Goal: Information Seeking & Learning: Learn about a topic

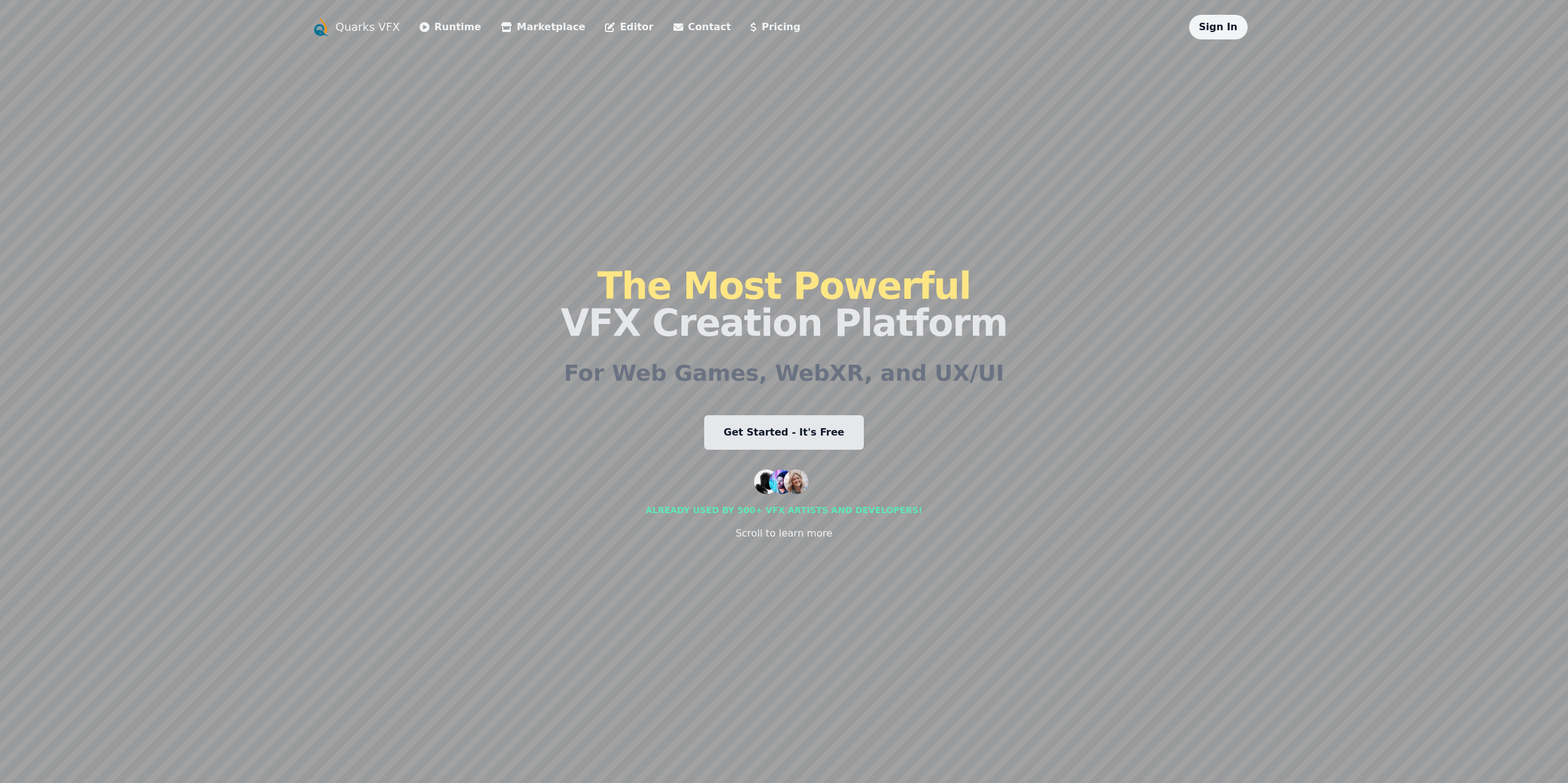
click at [772, 439] on link "Get Started - It's Free" at bounding box center [784, 432] width 160 height 35
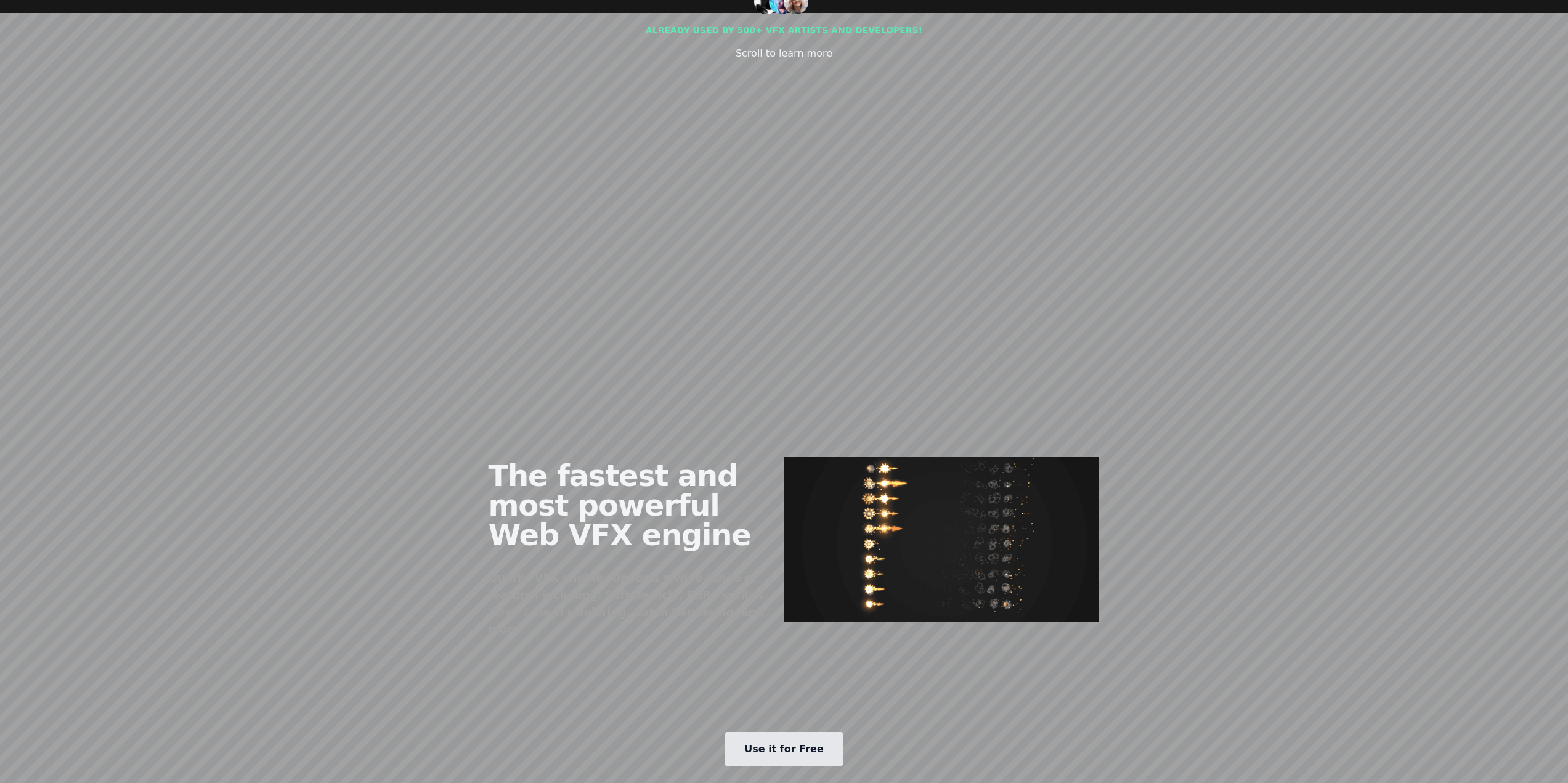
scroll to position [123, 0]
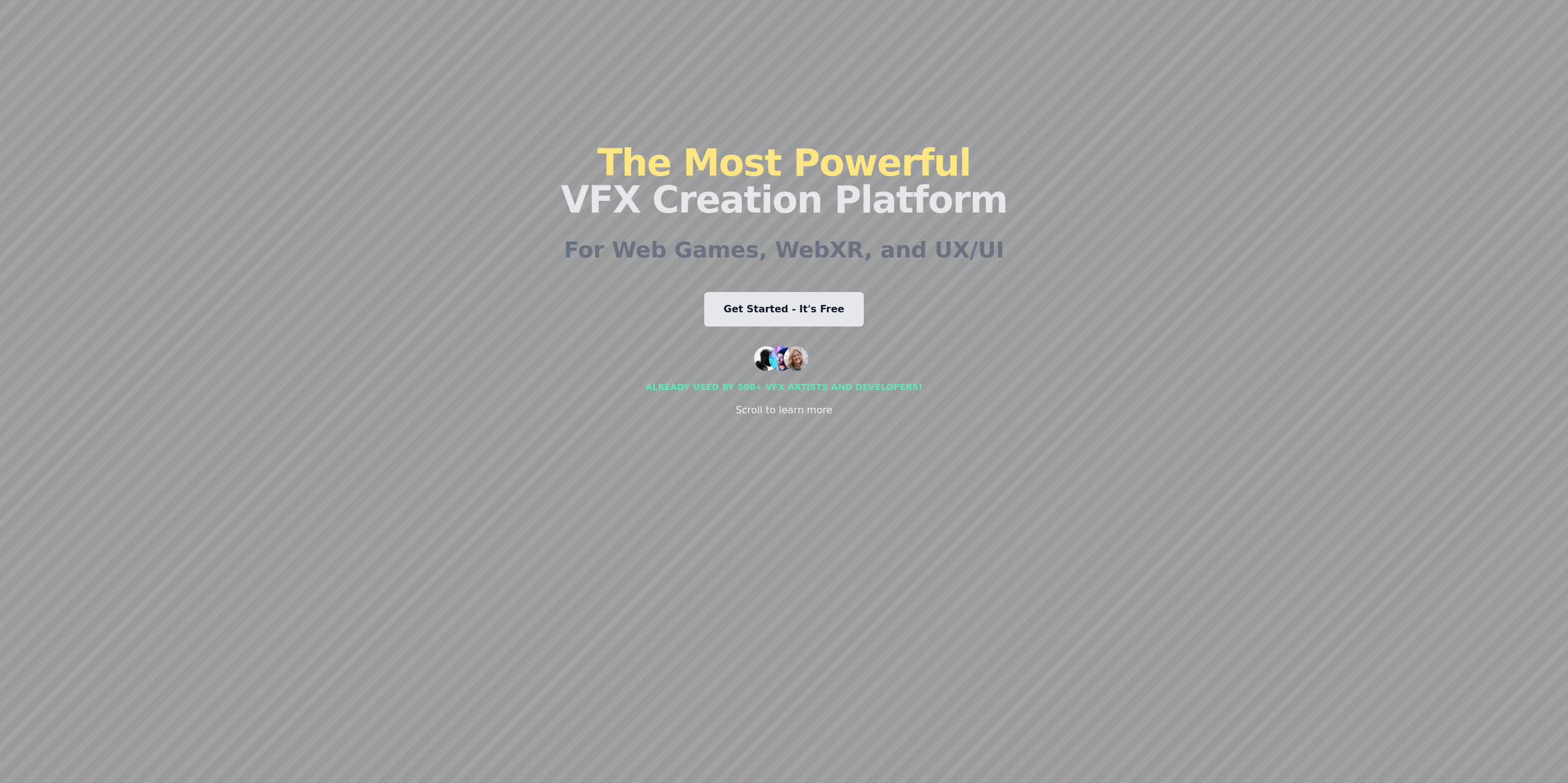
click at [953, 389] on div "The Most Powerful VFX Creation Platform For Web Games, WebXR, and UX/UI Get Sta…" at bounding box center [783, 280] width 446 height 729
click at [1043, 377] on div "Quarks VFX Runtime Marketplace Editor Contact Pricing Sign In The Most Powerful…" at bounding box center [784, 269] width 946 height 754
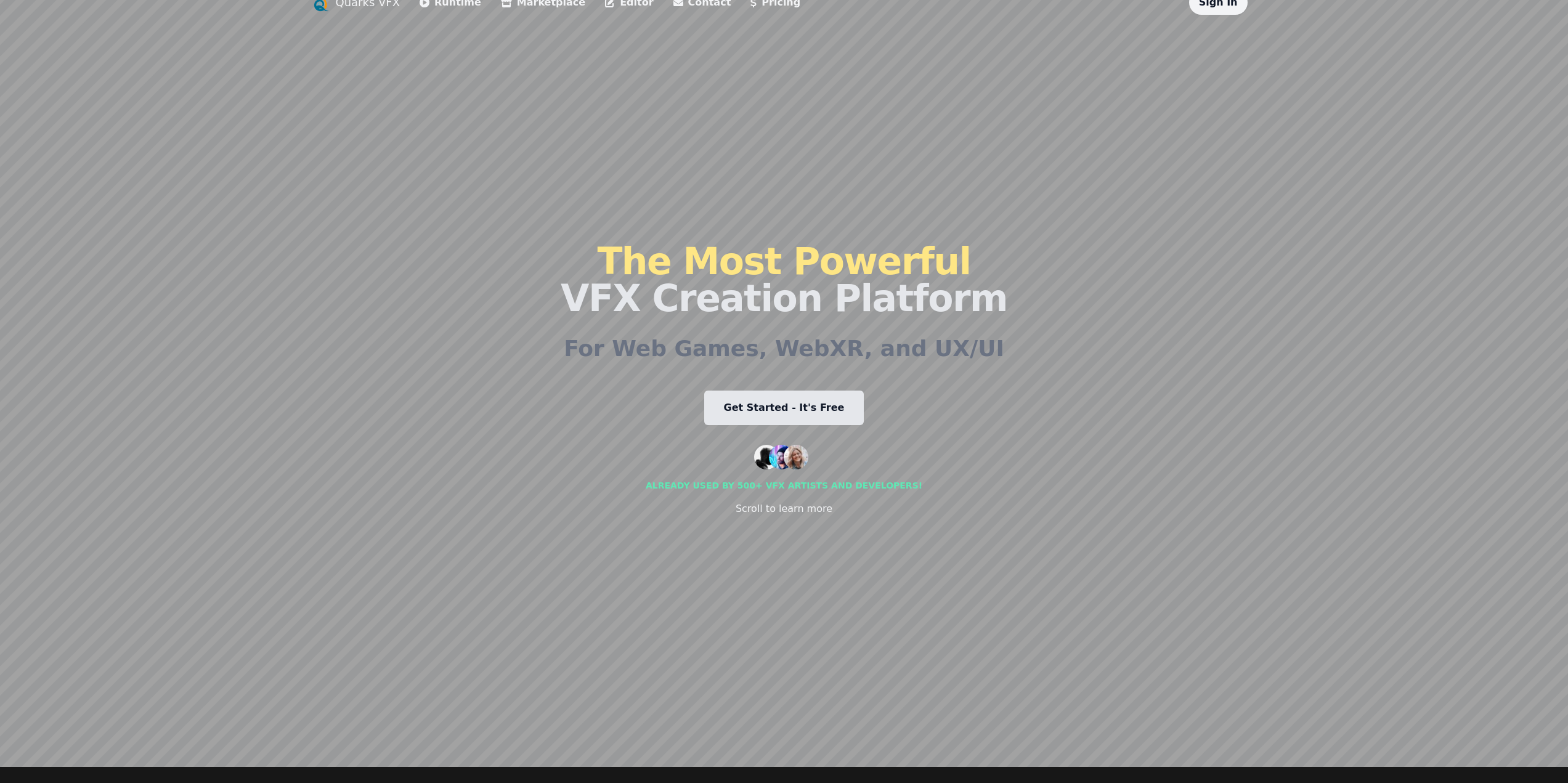
scroll to position [0, 0]
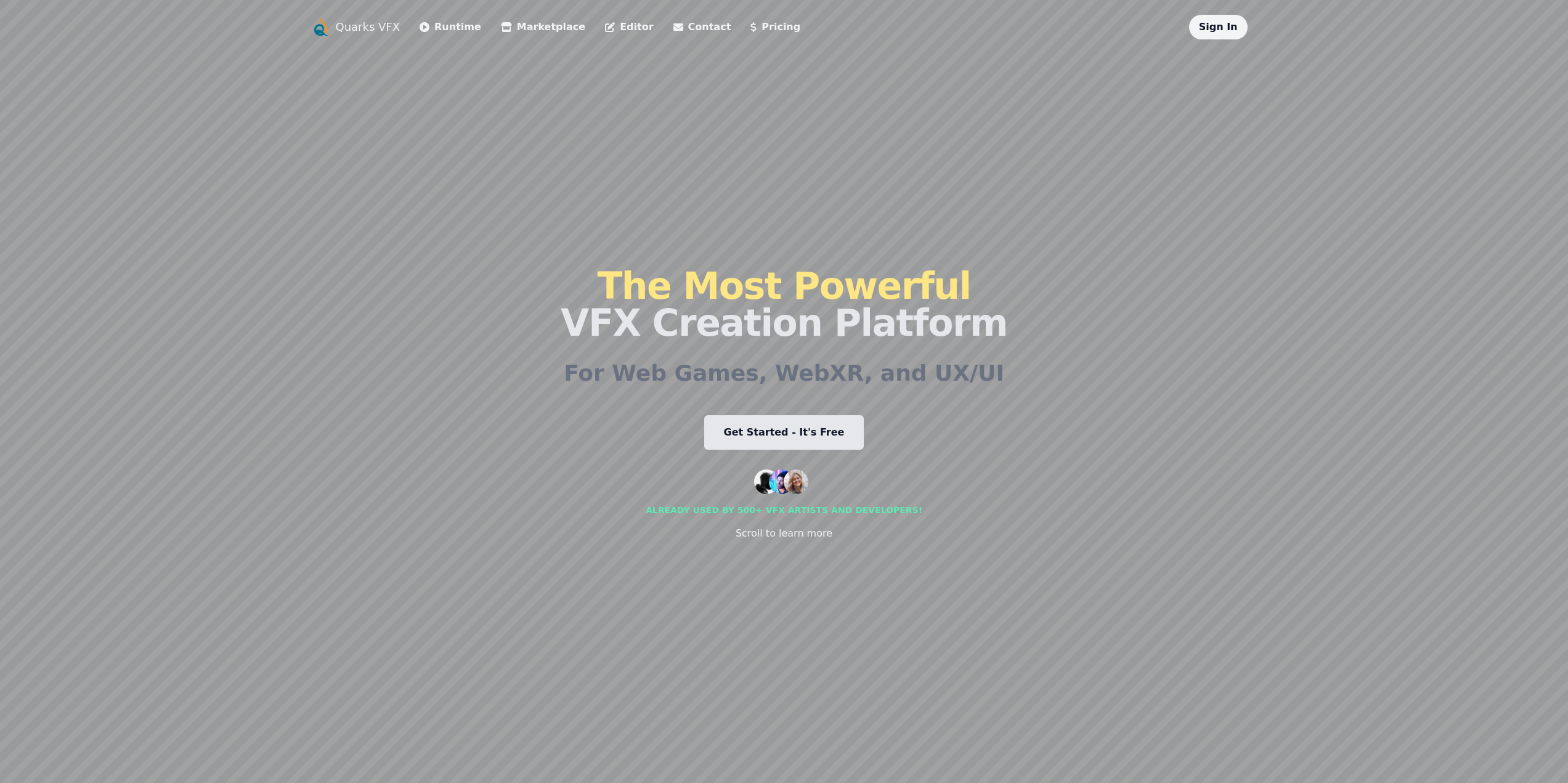
click at [444, 30] on link "Runtime" at bounding box center [450, 27] width 62 height 15
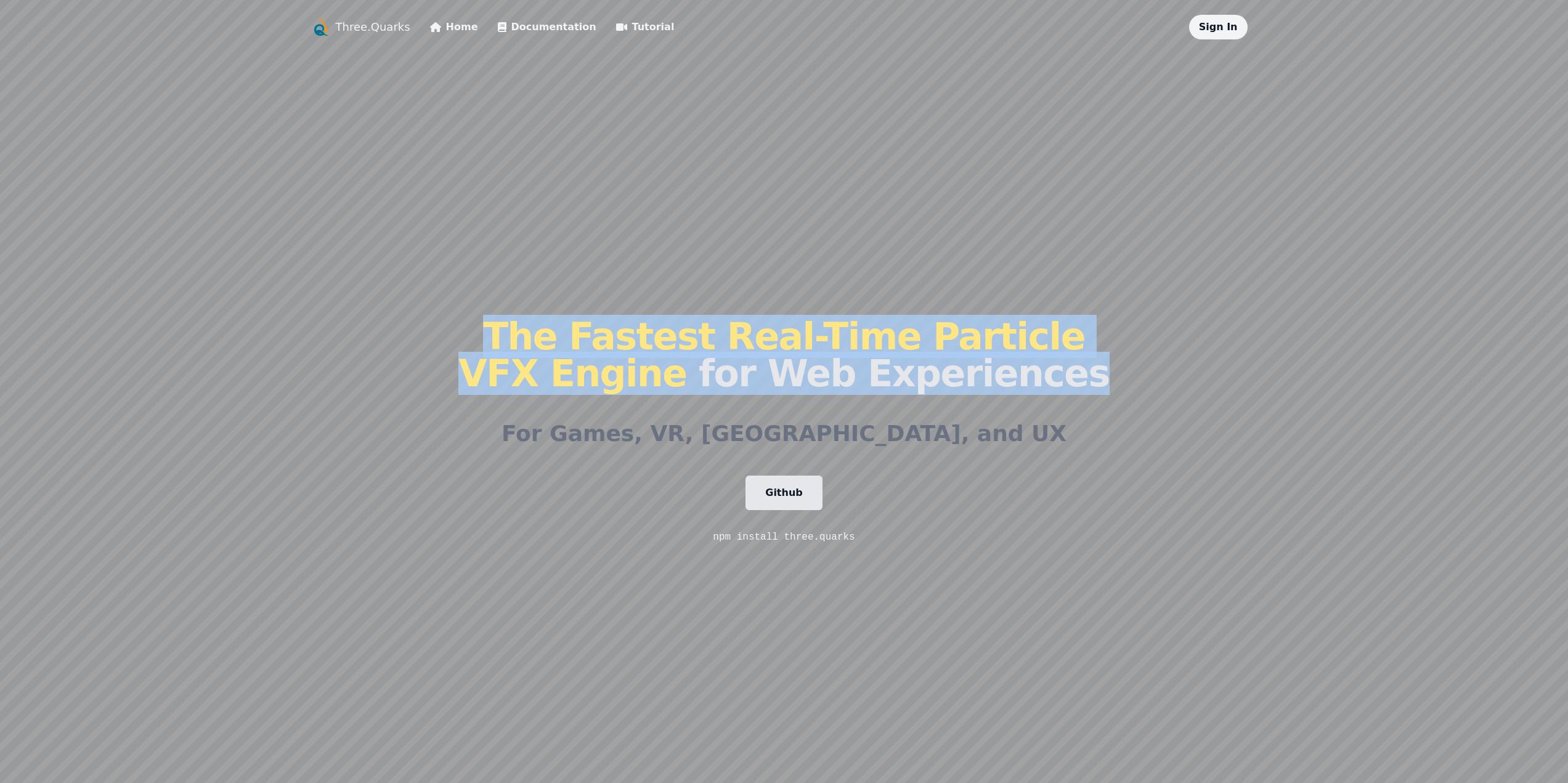
drag, startPoint x: 515, startPoint y: 309, endPoint x: 1153, endPoint y: 395, distance: 643.8
click at [1153, 395] on div "Three.Quarks Home Documentation Tutorial Sign In The Fastest Real-Time Particle…" at bounding box center [784, 419] width 946 height 808
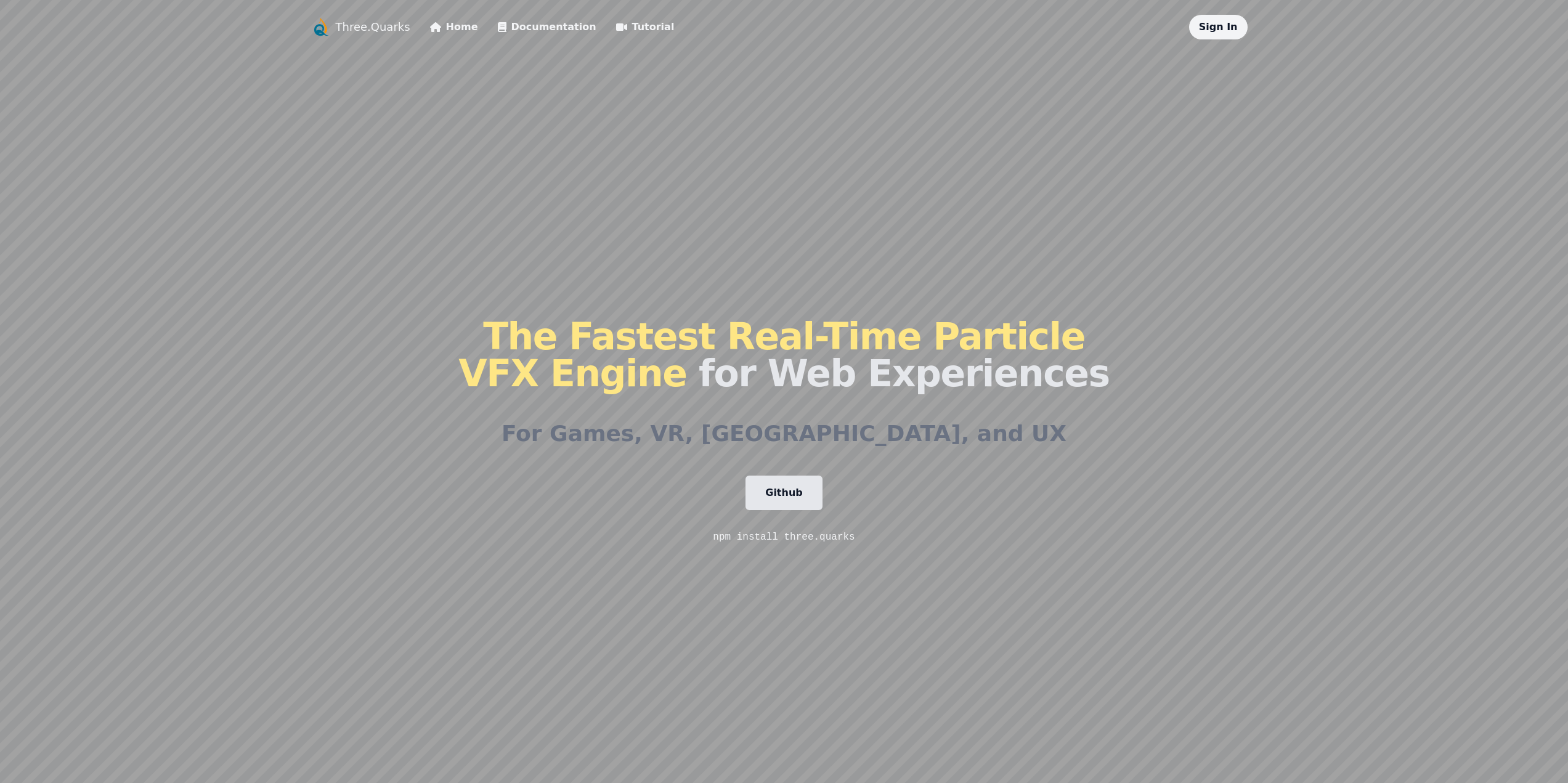
click at [1153, 395] on div "Three.Quarks Home Documentation Tutorial Sign In The Fastest Real-Time Particle…" at bounding box center [784, 419] width 946 height 808
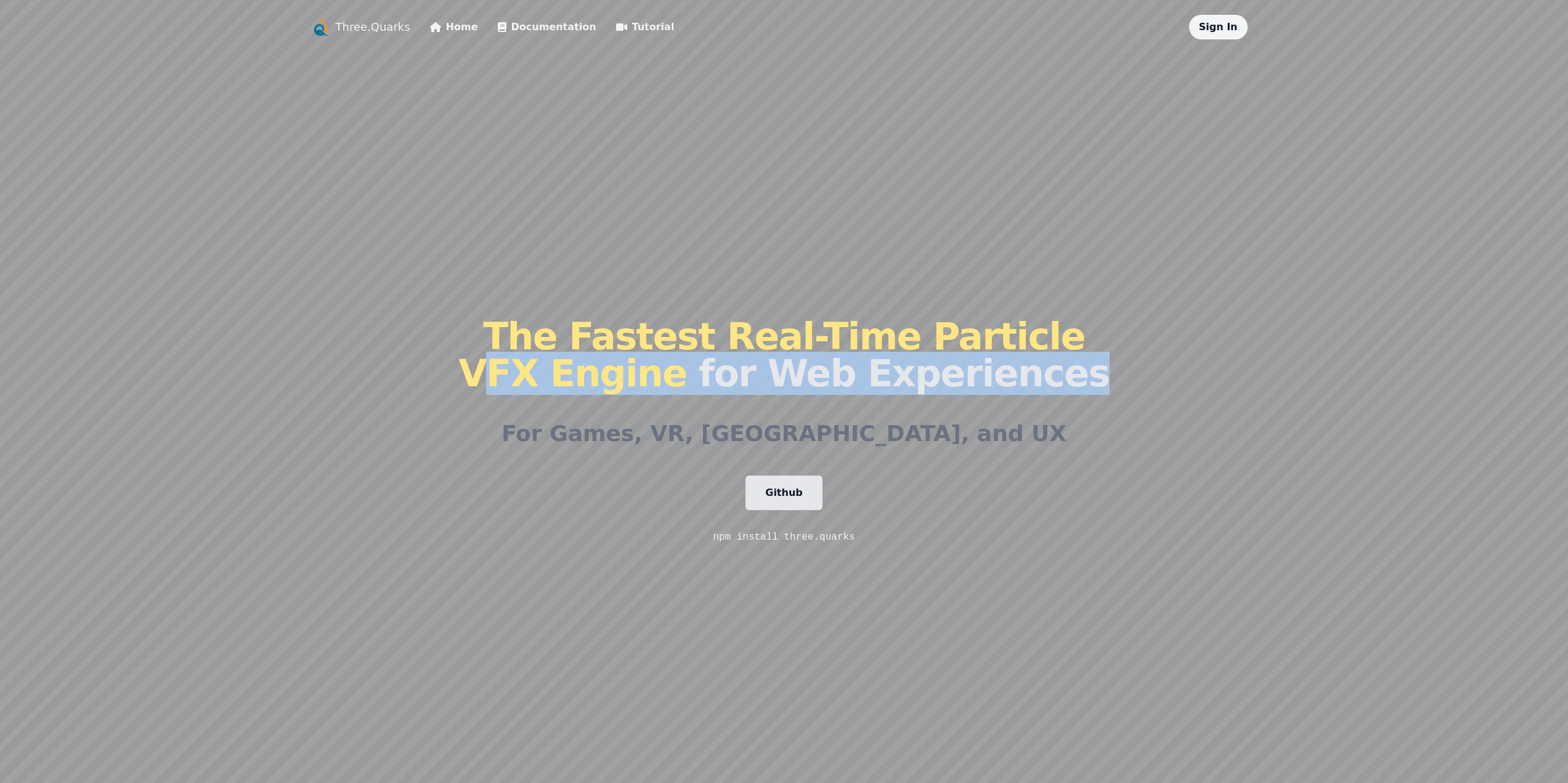
click at [1153, 395] on div "Three.Quarks Home Documentation Tutorial Sign In The Fastest Real-Time Particle…" at bounding box center [784, 419] width 946 height 808
click at [1240, 451] on div "Three.Quarks Home Documentation Tutorial Sign In The Fastest Real-Time Particle…" at bounding box center [784, 419] width 946 height 808
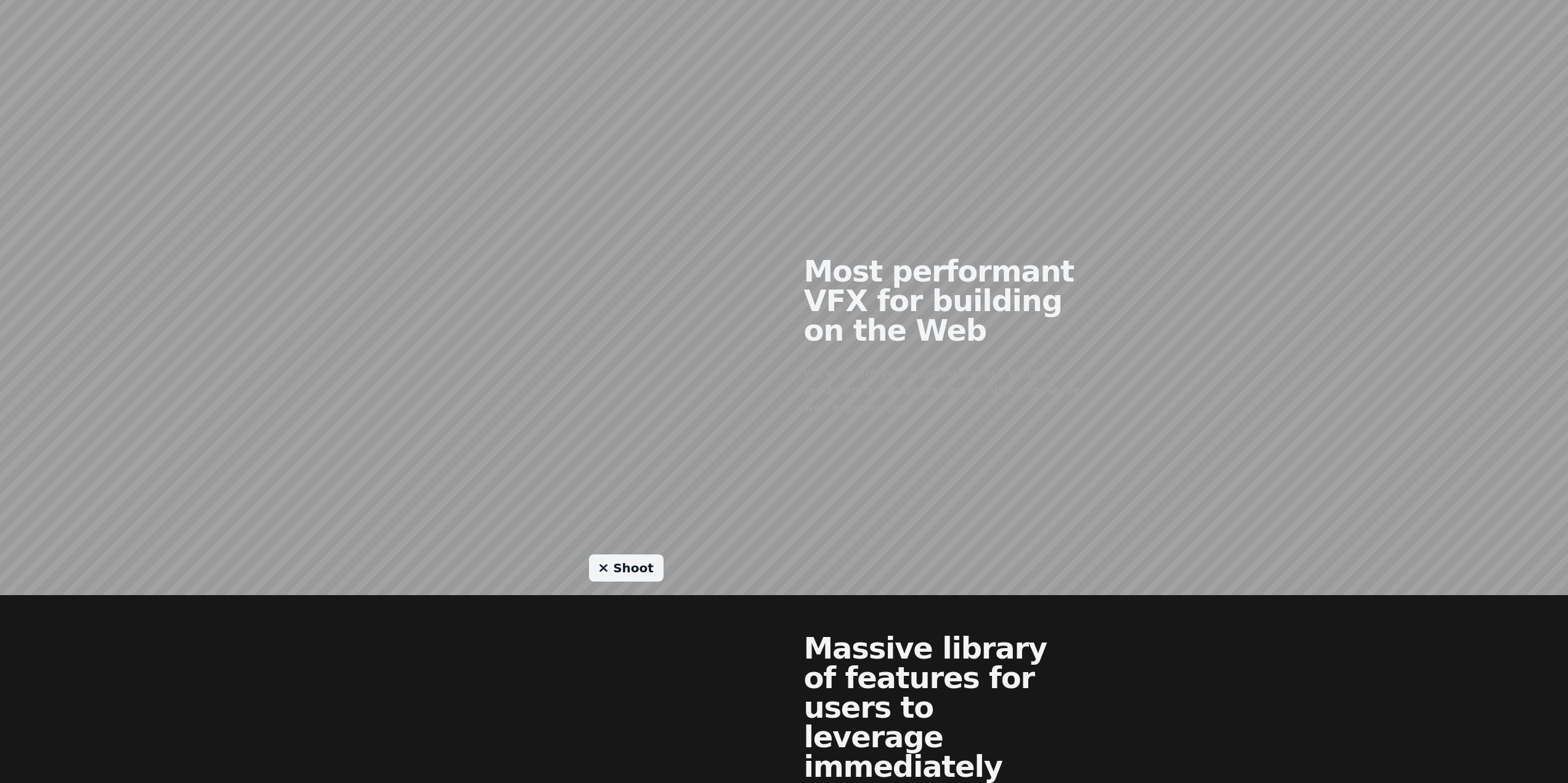
scroll to position [739, 0]
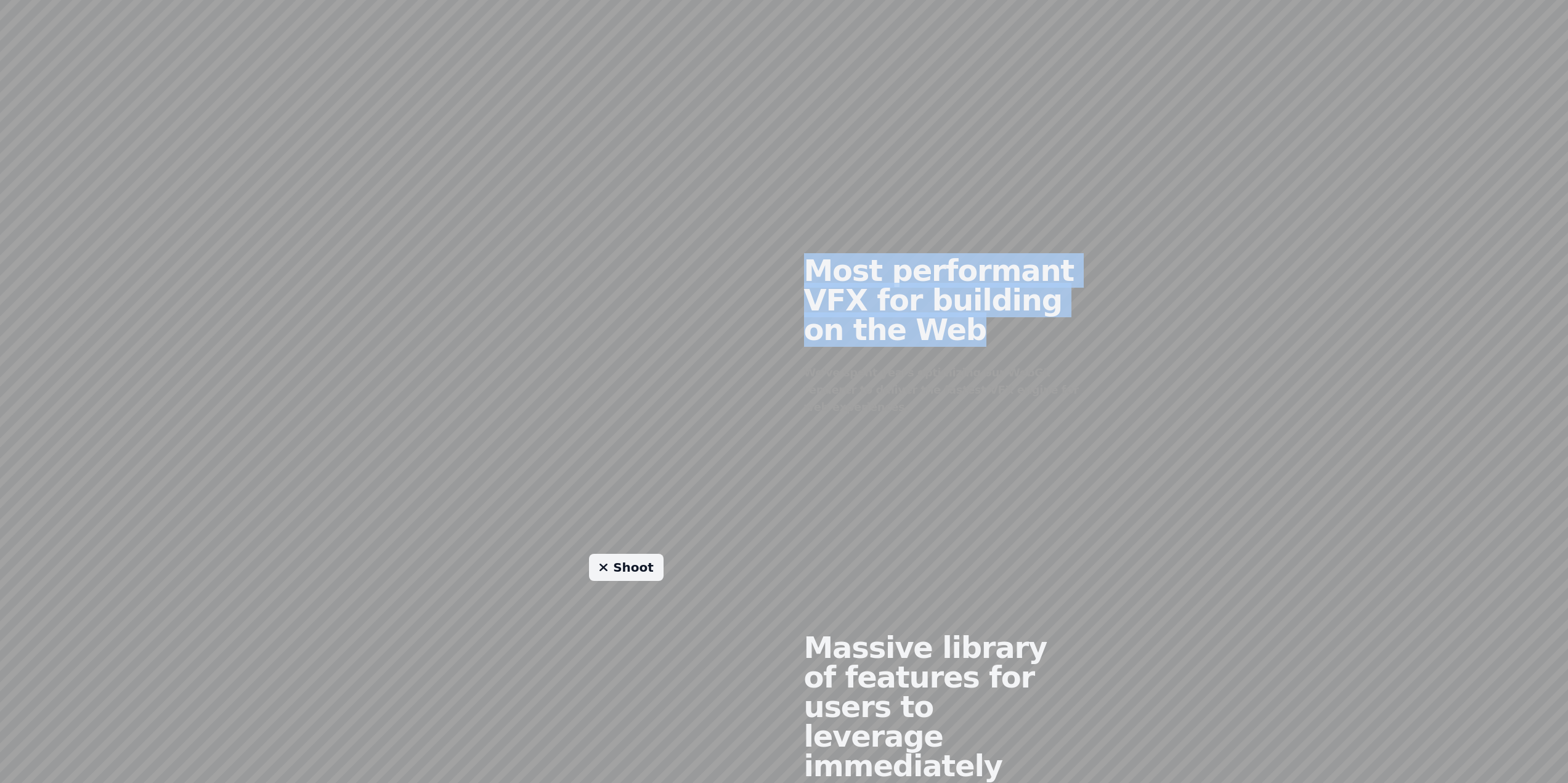
drag, startPoint x: 812, startPoint y: 272, endPoint x: 1038, endPoint y: 346, distance: 237.8
click at [1038, 346] on div "Most performant VFX for building on the Web We've spent years optimizing our We…" at bounding box center [942, 326] width 315 height 299
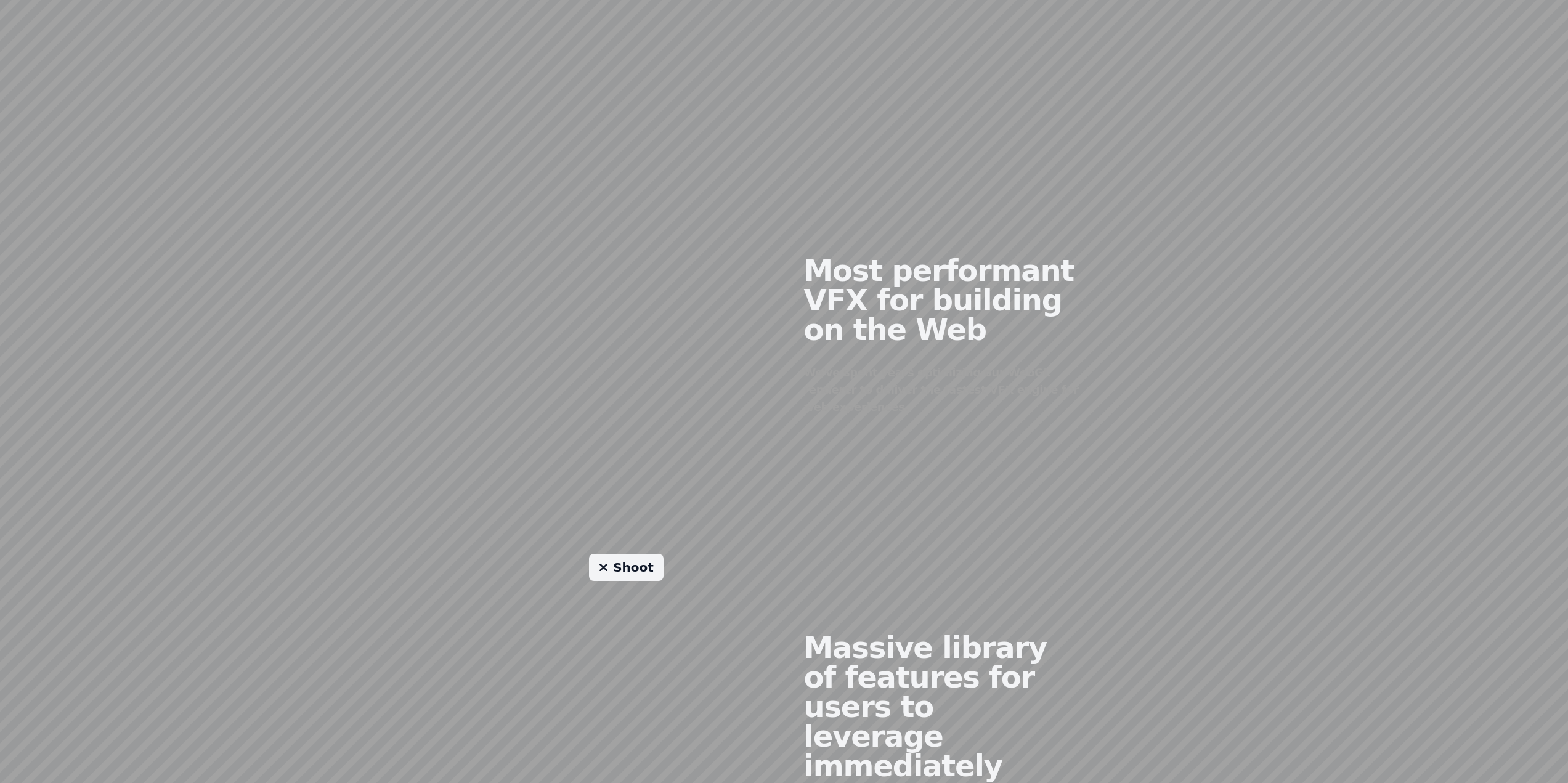
drag, startPoint x: 704, startPoint y: 320, endPoint x: 678, endPoint y: 378, distance: 63.6
click at [678, 378] on div at bounding box center [626, 326] width 315 height 299
click at [675, 367] on div at bounding box center [626, 326] width 315 height 299
click at [865, 310] on h2 "Most performant VFX for building on the Web" at bounding box center [942, 300] width 276 height 89
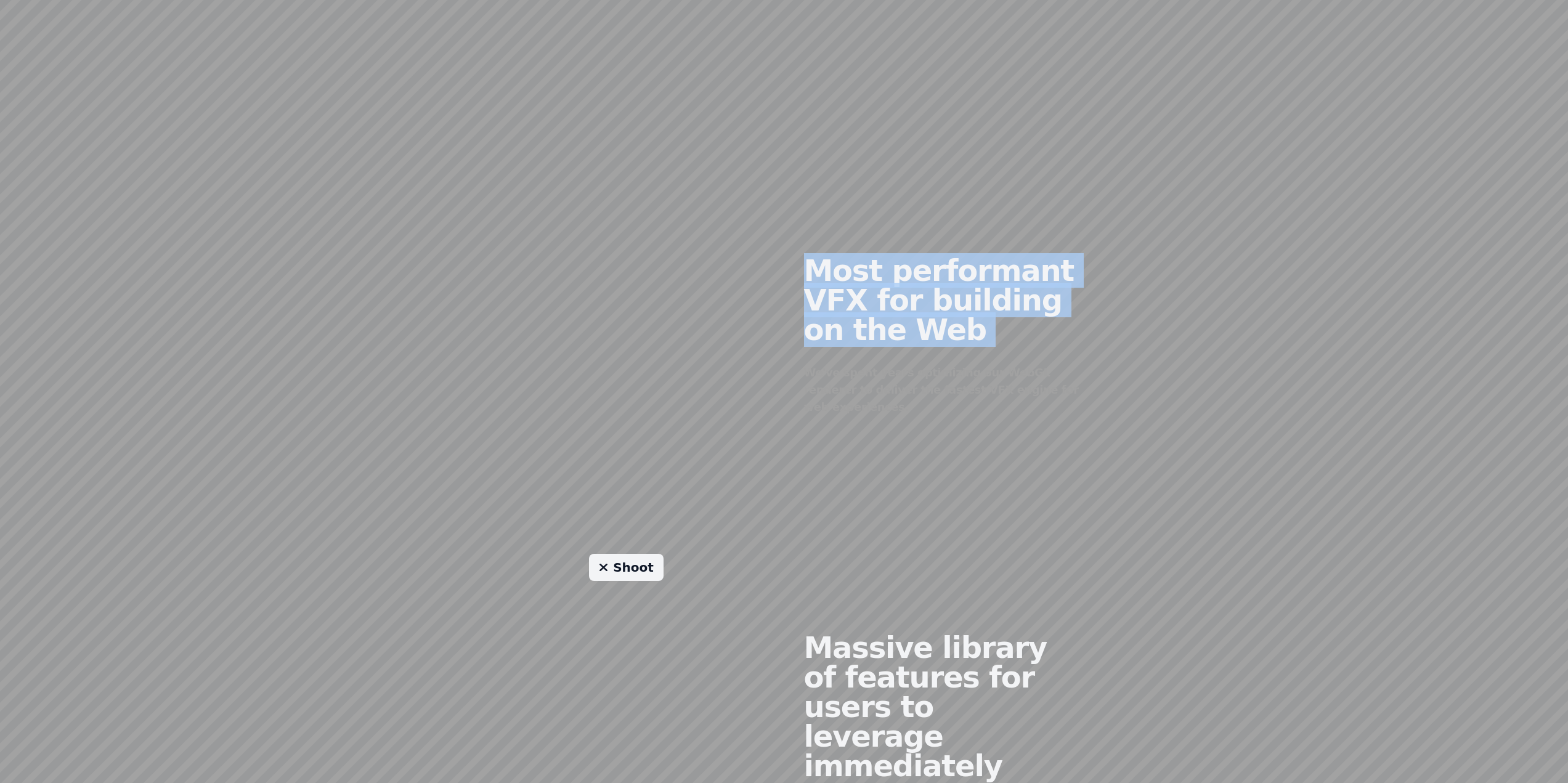
click at [865, 310] on h2 "Most performant VFX for building on the Web" at bounding box center [942, 300] width 276 height 89
click at [974, 333] on h2 "Most performant VFX for building on the Web" at bounding box center [942, 300] width 276 height 89
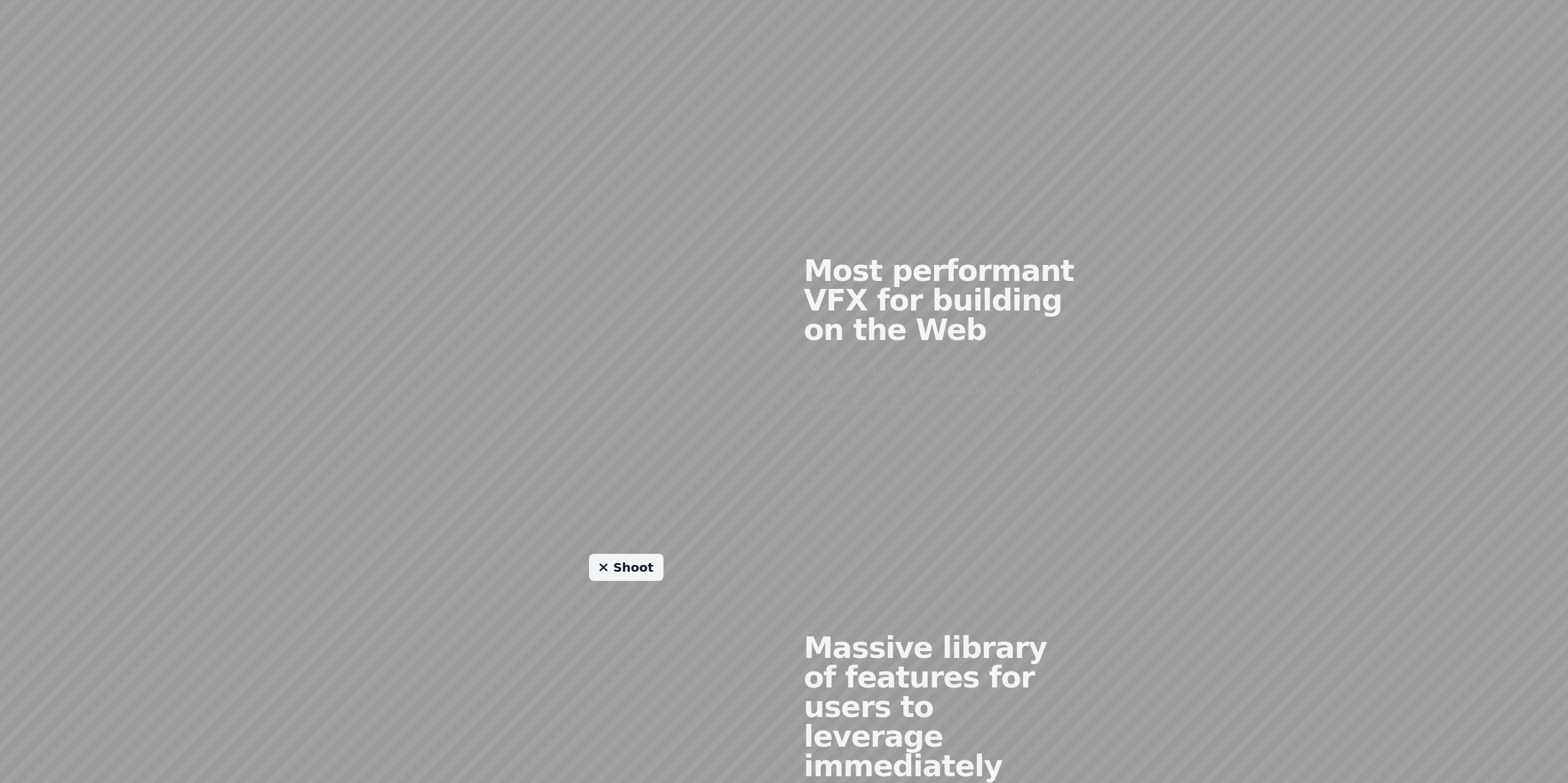
click at [974, 333] on h2 "Most performant VFX for building on the Web" at bounding box center [942, 300] width 276 height 89
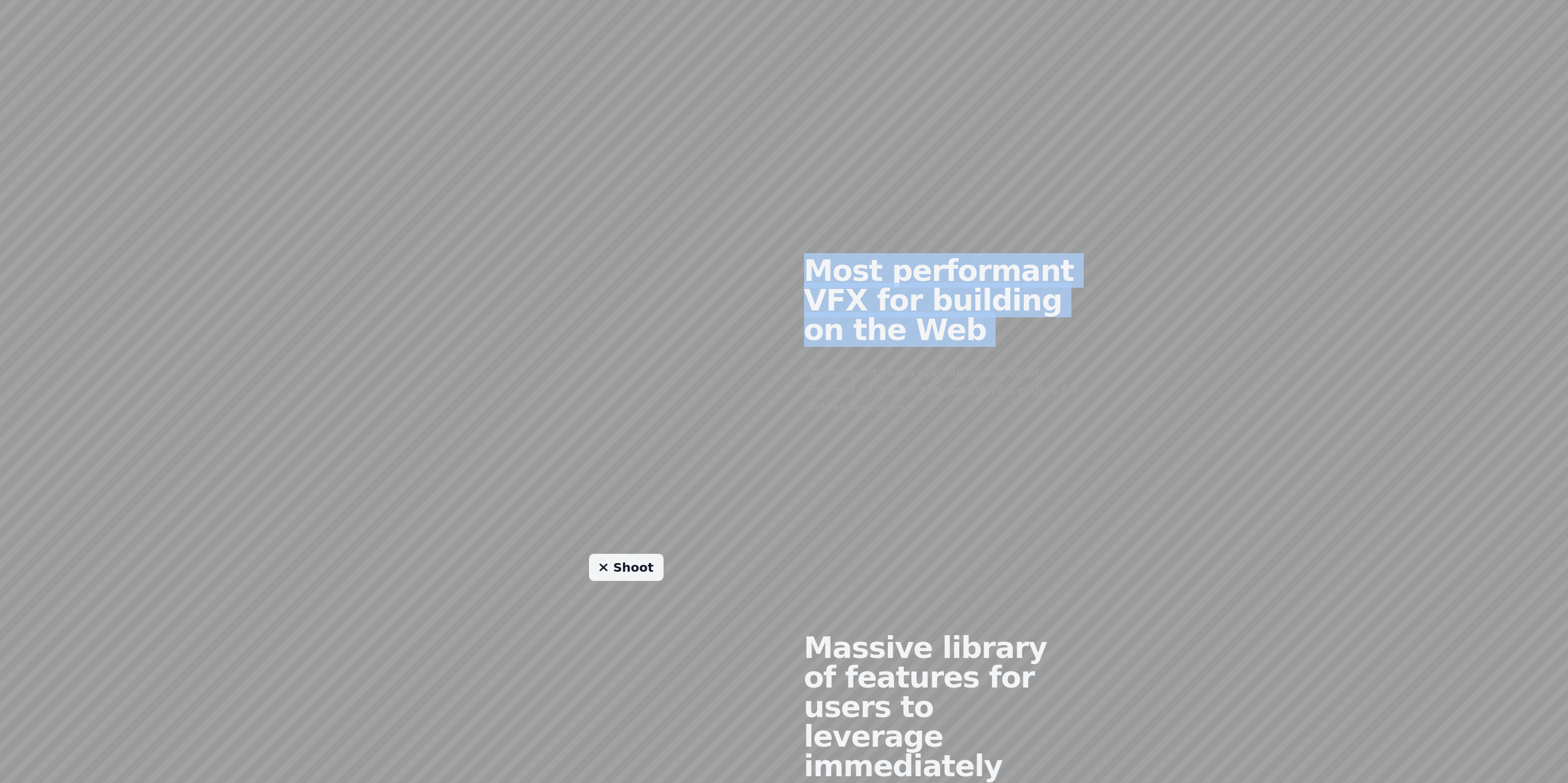
click at [974, 333] on h2 "Most performant VFX for building on the Web" at bounding box center [942, 300] width 276 height 89
click at [1043, 342] on h2 "Most performant VFX for building on the Web" at bounding box center [942, 300] width 276 height 89
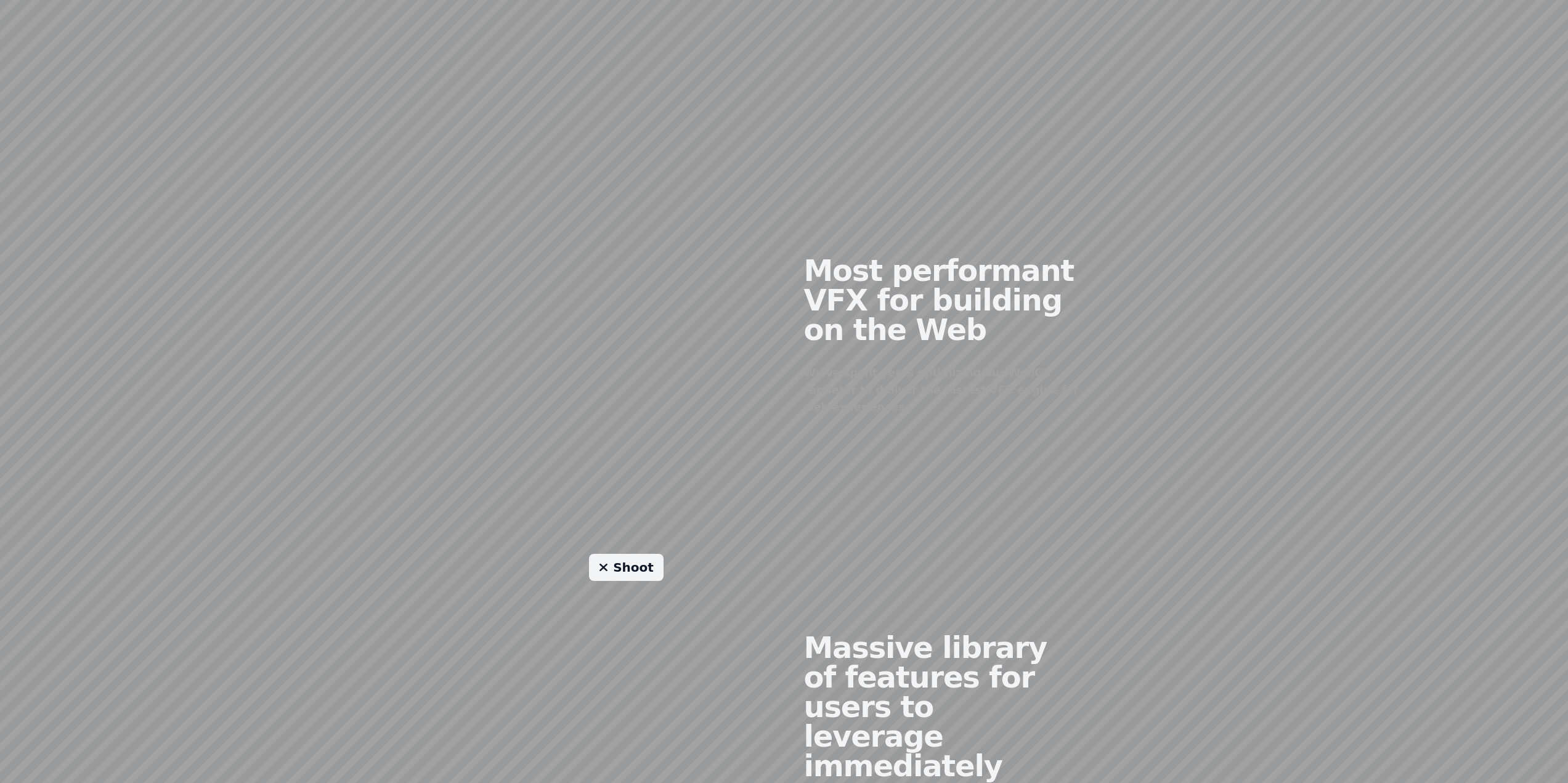
click at [1043, 342] on h2 "Most performant VFX for building on the Web" at bounding box center [942, 300] width 276 height 89
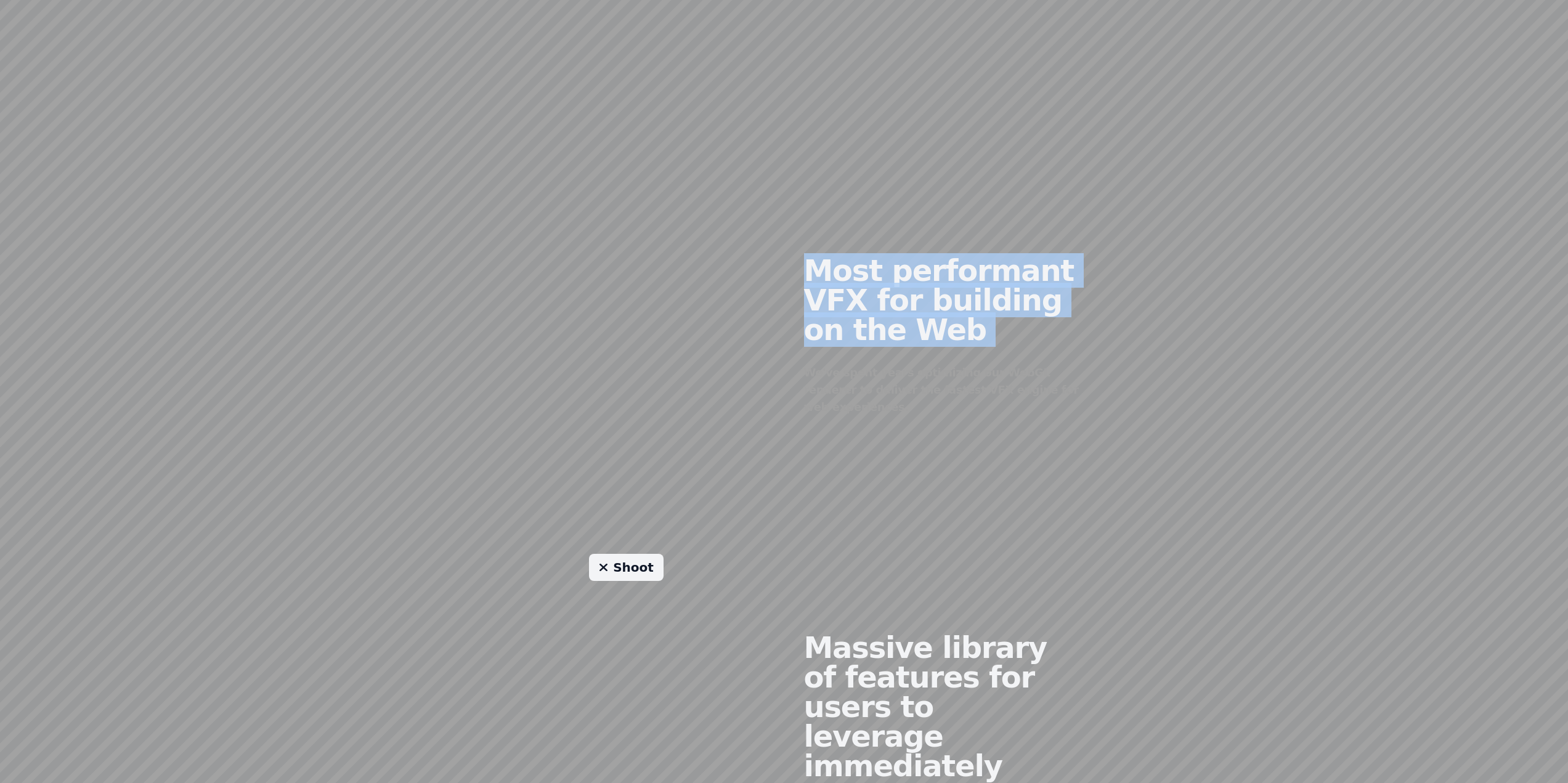
click at [1043, 342] on h2 "Most performant VFX for building on the Web" at bounding box center [942, 300] width 276 height 89
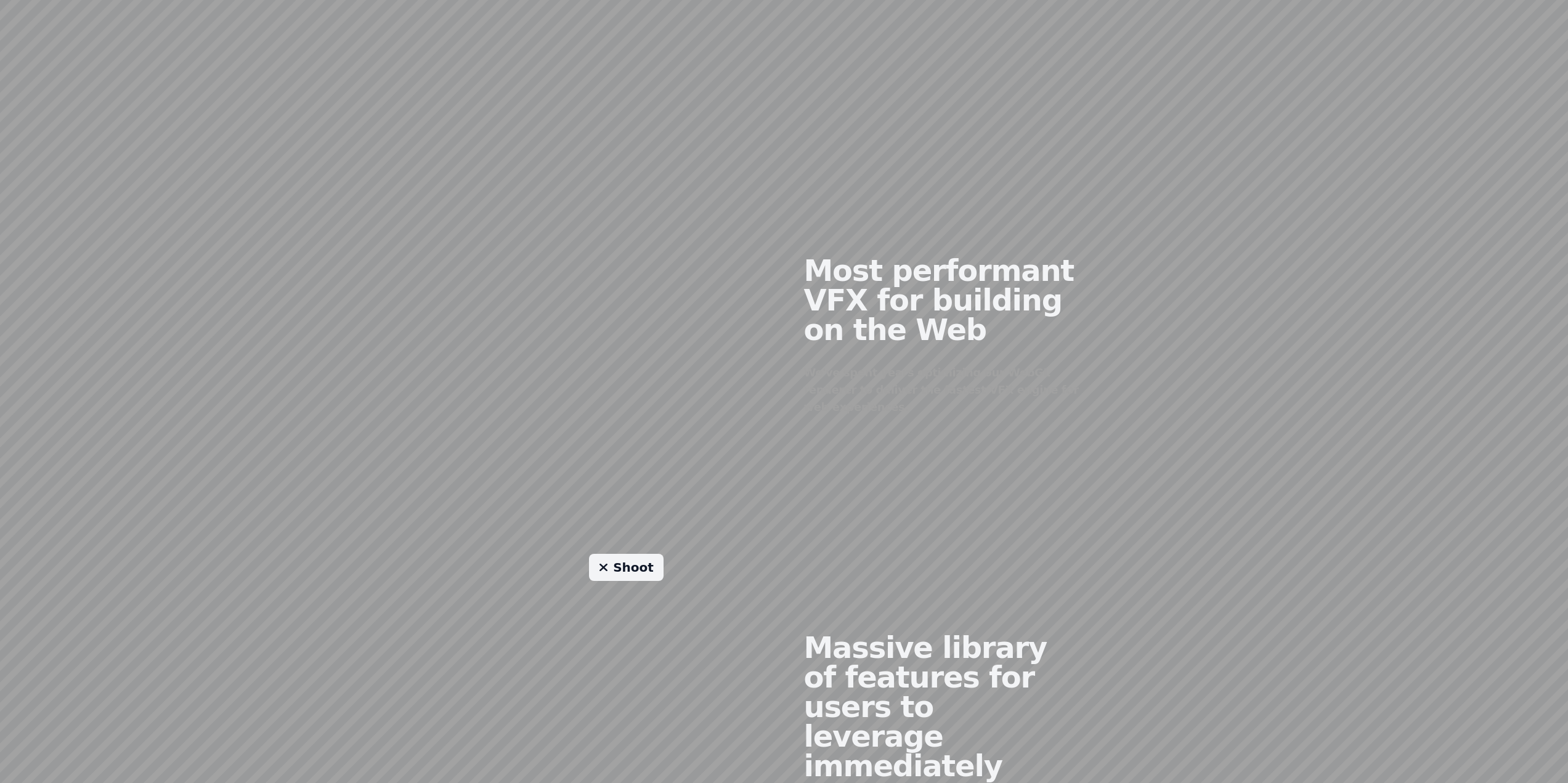
click at [1091, 361] on div "Most performant VFX for building on the Web We've spent years optimizing our We…" at bounding box center [942, 326] width 315 height 299
drag, startPoint x: 796, startPoint y: 373, endPoint x: 1066, endPoint y: 407, distance: 272.1
click at [1066, 407] on div "Most performant VFX for building on the Web We've spent years optimizing our We…" at bounding box center [942, 326] width 315 height 299
click at [1066, 407] on div "We've spent years optimizing our WebGL renderer to deliver the fastest VFX engi…" at bounding box center [942, 390] width 276 height 52
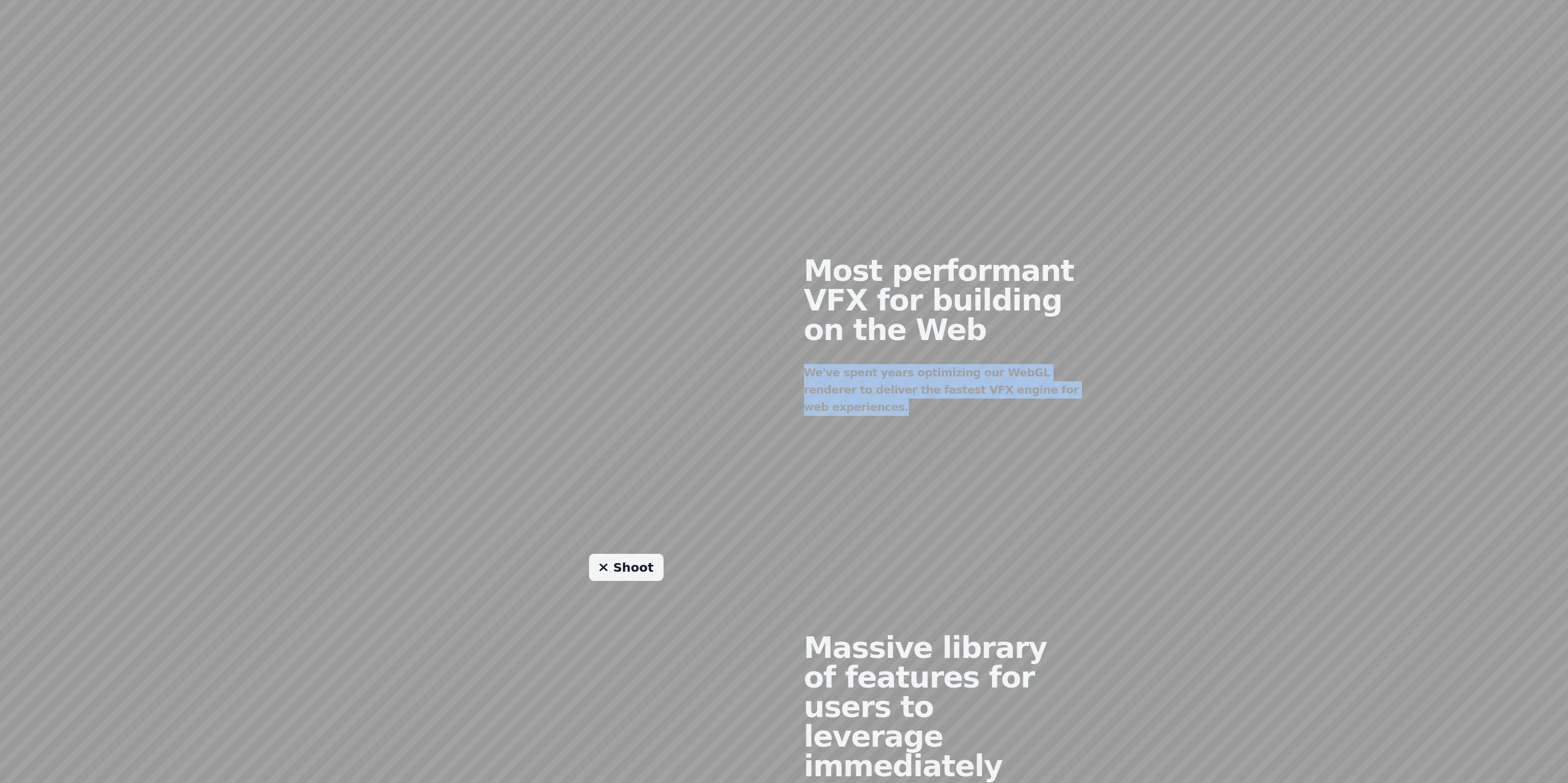
click at [1066, 407] on div "We've spent years optimizing our WebGL renderer to deliver the fastest VFX engi…" at bounding box center [942, 390] width 276 height 52
click at [1089, 407] on div "Most performant VFX for building on the Web We've spent years optimizing our We…" at bounding box center [942, 326] width 315 height 299
drag, startPoint x: 1089, startPoint y: 407, endPoint x: 1099, endPoint y: 412, distance: 11.2
click at [1089, 408] on div "Most performant VFX for building on the Web We've spent years optimizing our We…" at bounding box center [942, 326] width 315 height 299
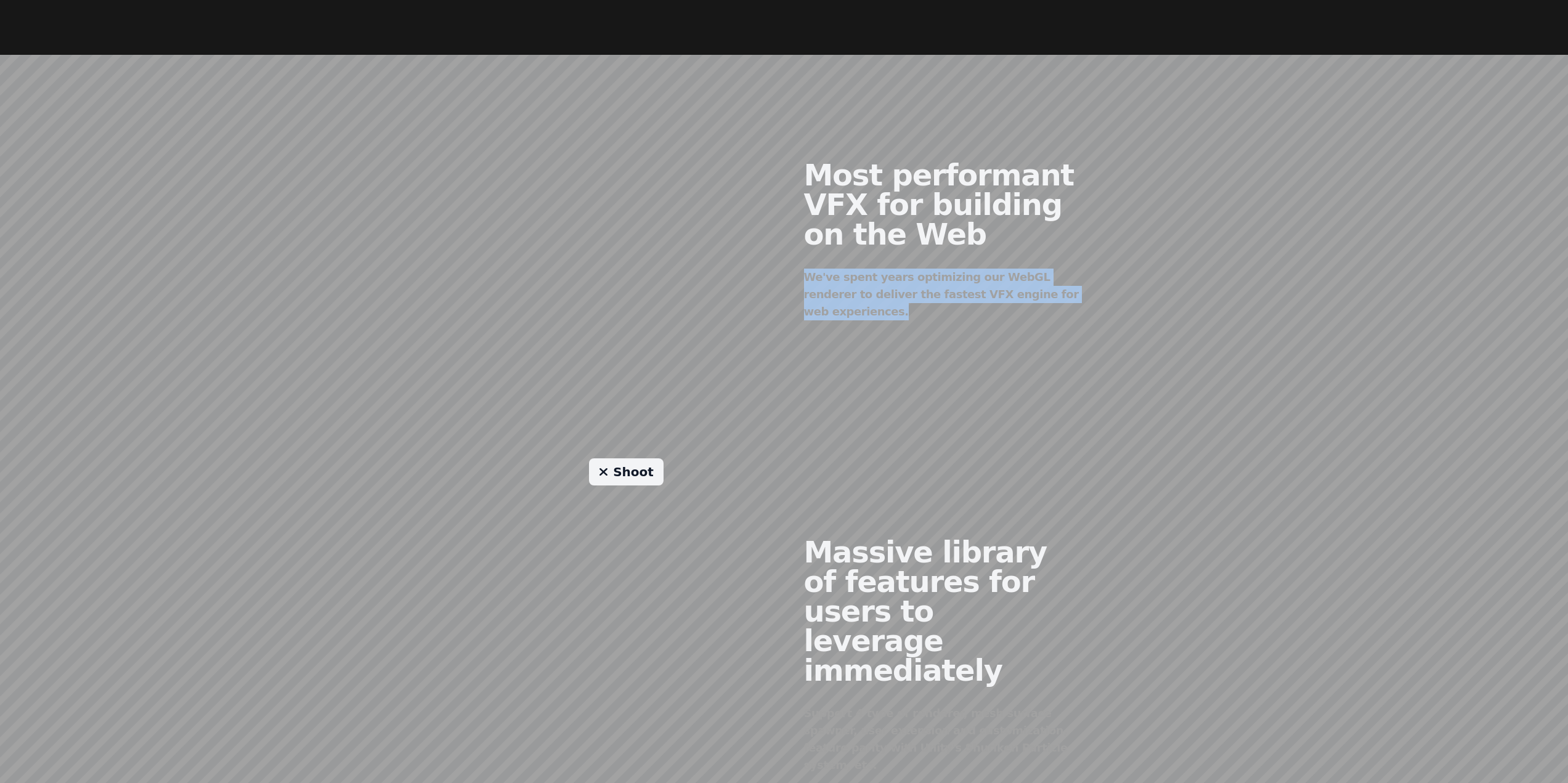
scroll to position [1048, 0]
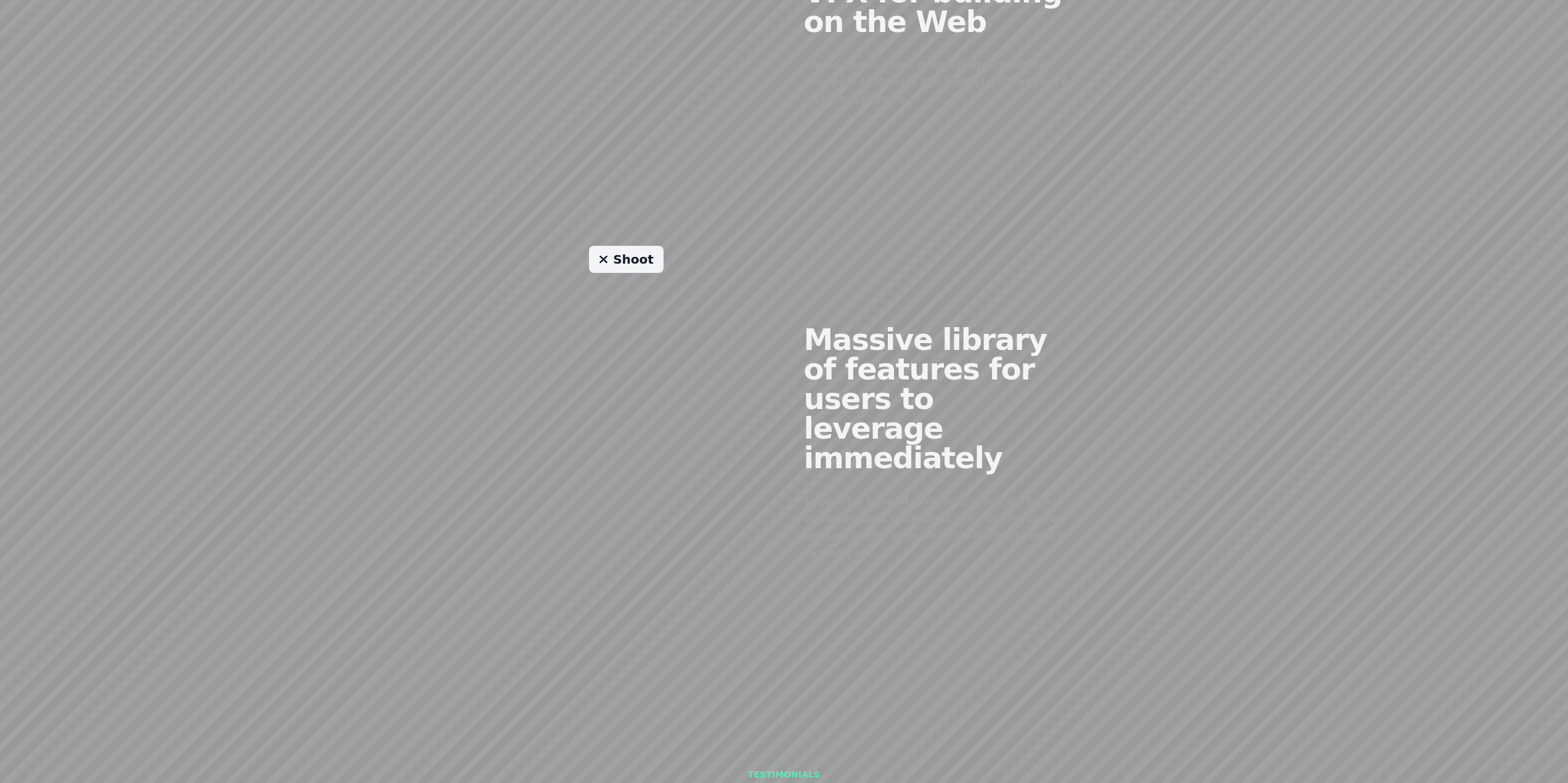
click at [1123, 421] on div "Shoot Massive library of features for users to leverage immediately Support 4 t…" at bounding box center [784, 433] width 946 height 375
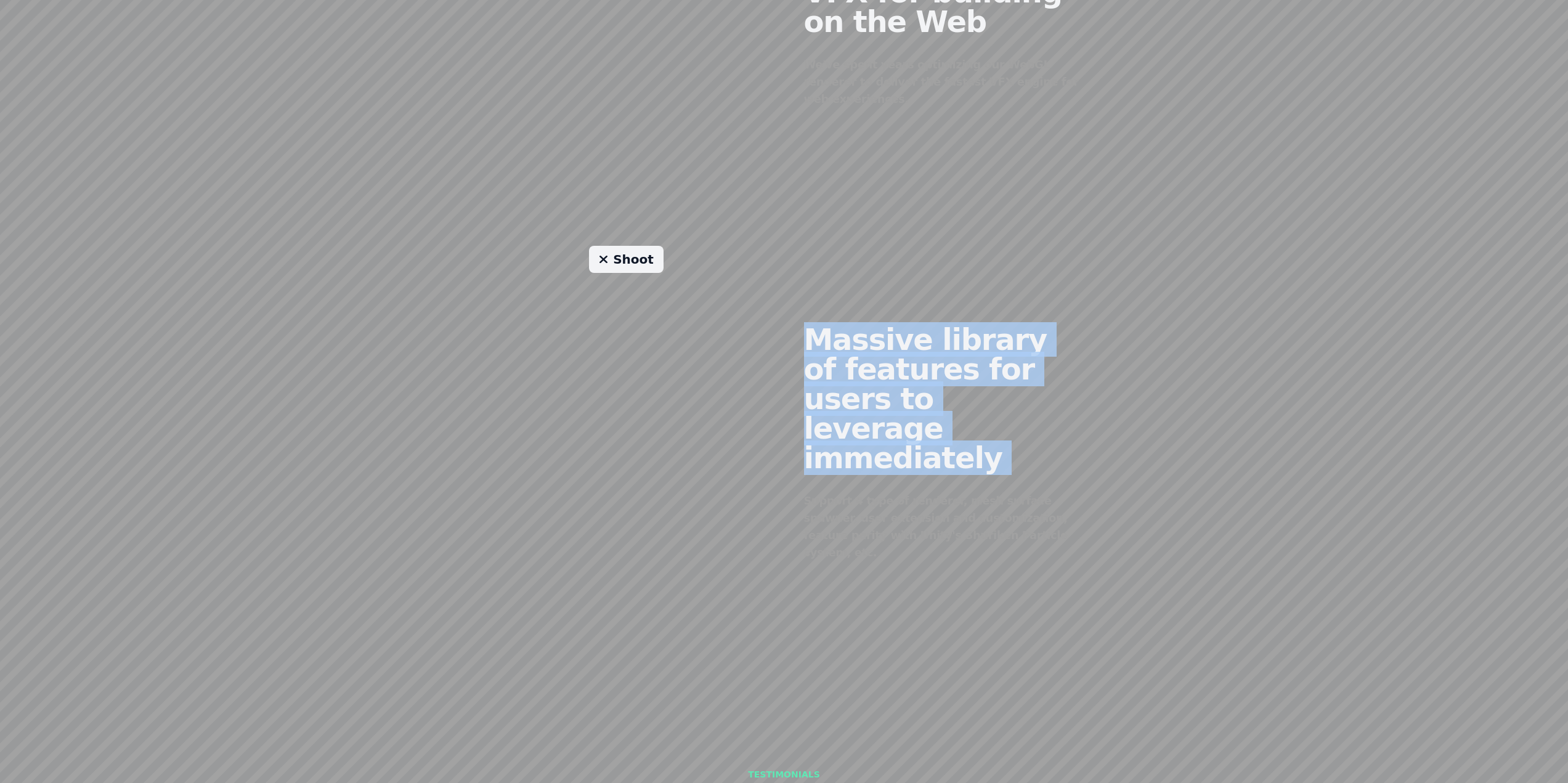
click at [1123, 421] on div "Shoot Massive library of features for users to leverage immediately Support 4 t…" at bounding box center [784, 433] width 946 height 375
click at [1183, 437] on div "Shoot Massive library of features for users to leverage immediately Support 4 t…" at bounding box center [784, 433] width 946 height 375
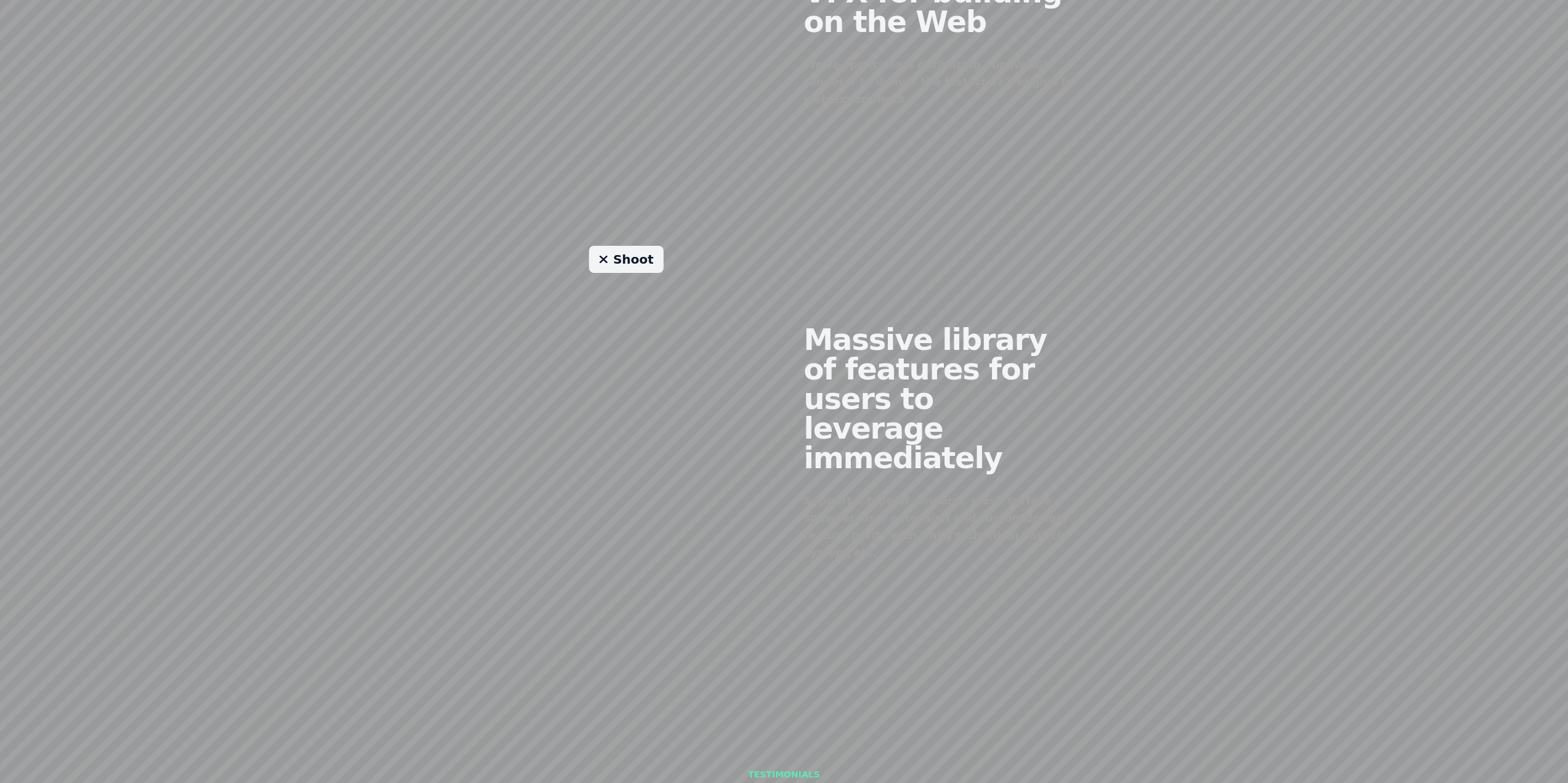
click at [1183, 437] on div "Shoot Massive library of features for users to leverage immediately Support 4 t…" at bounding box center [784, 433] width 946 height 375
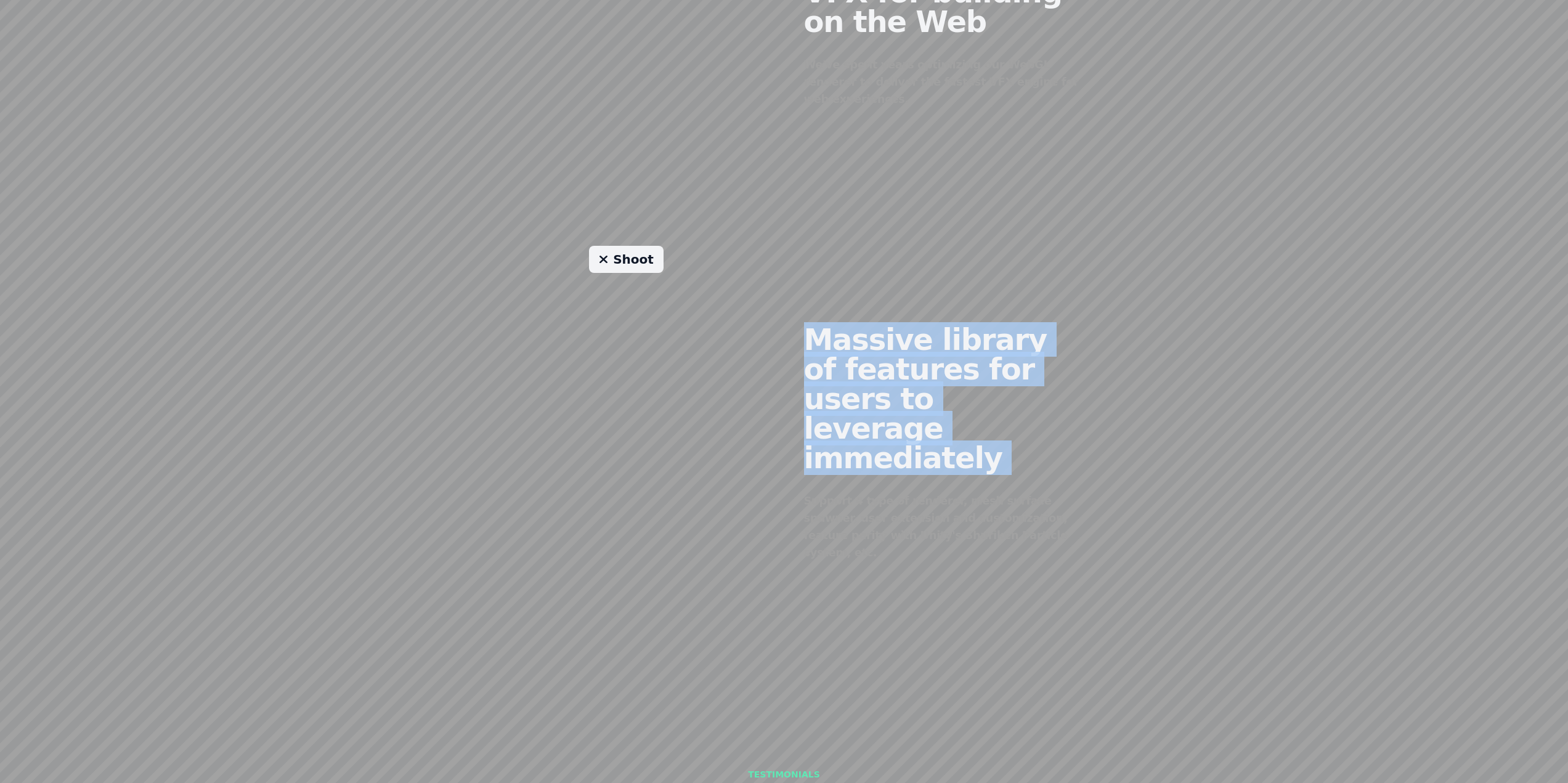
drag, startPoint x: 1183, startPoint y: 437, endPoint x: 1237, endPoint y: 451, distance: 55.8
click at [1191, 443] on div "Shoot Massive library of features for users to leverage immediately Support 4 t…" at bounding box center [784, 433] width 946 height 375
click at [1237, 451] on div "Shoot Massive library of features for users to leverage immediately Support 4 t…" at bounding box center [784, 433] width 946 height 375
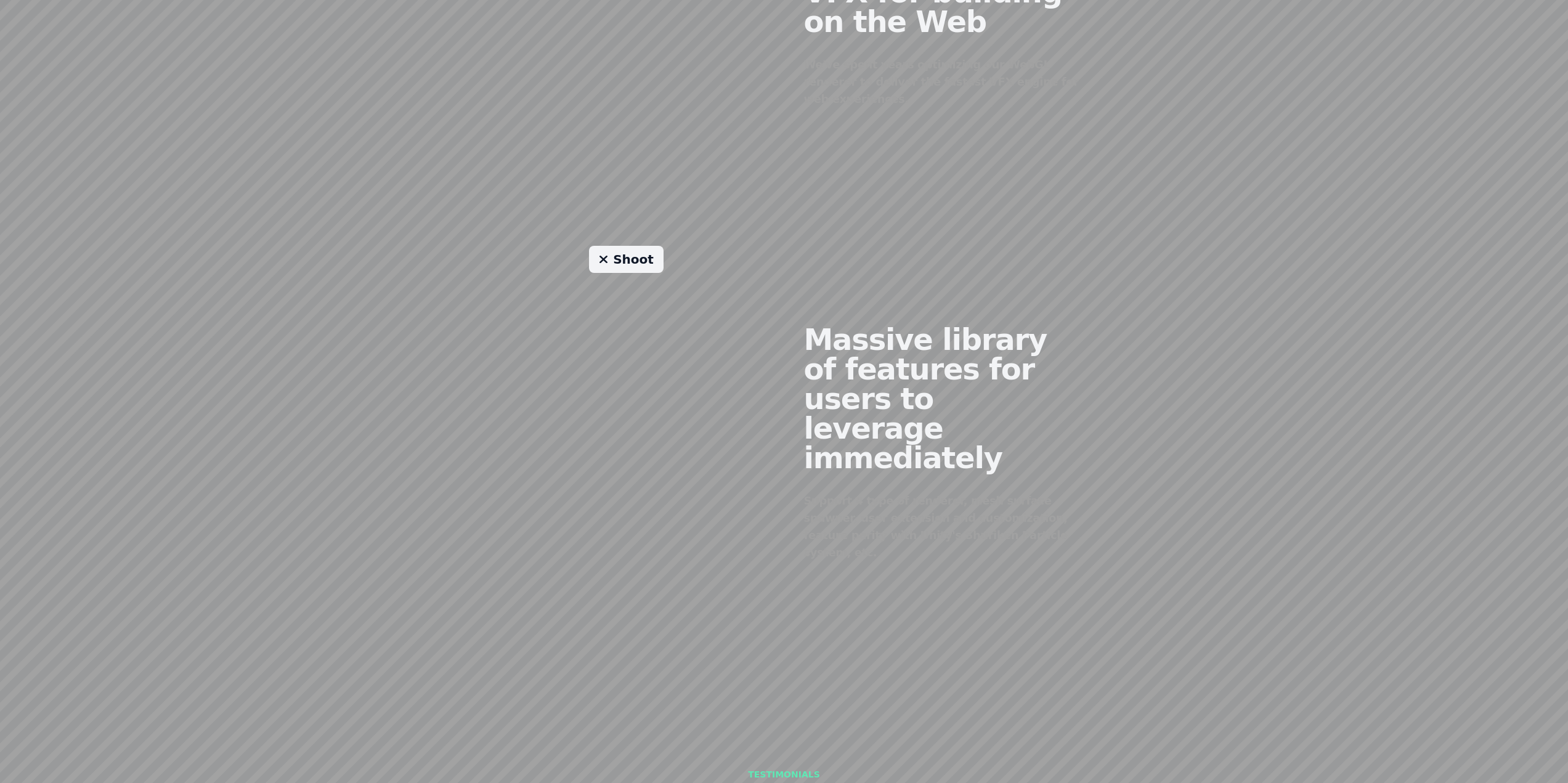
click at [1182, 495] on div "Shoot Massive library of features for users to leverage immediately Support 4 t…" at bounding box center [784, 433] width 946 height 375
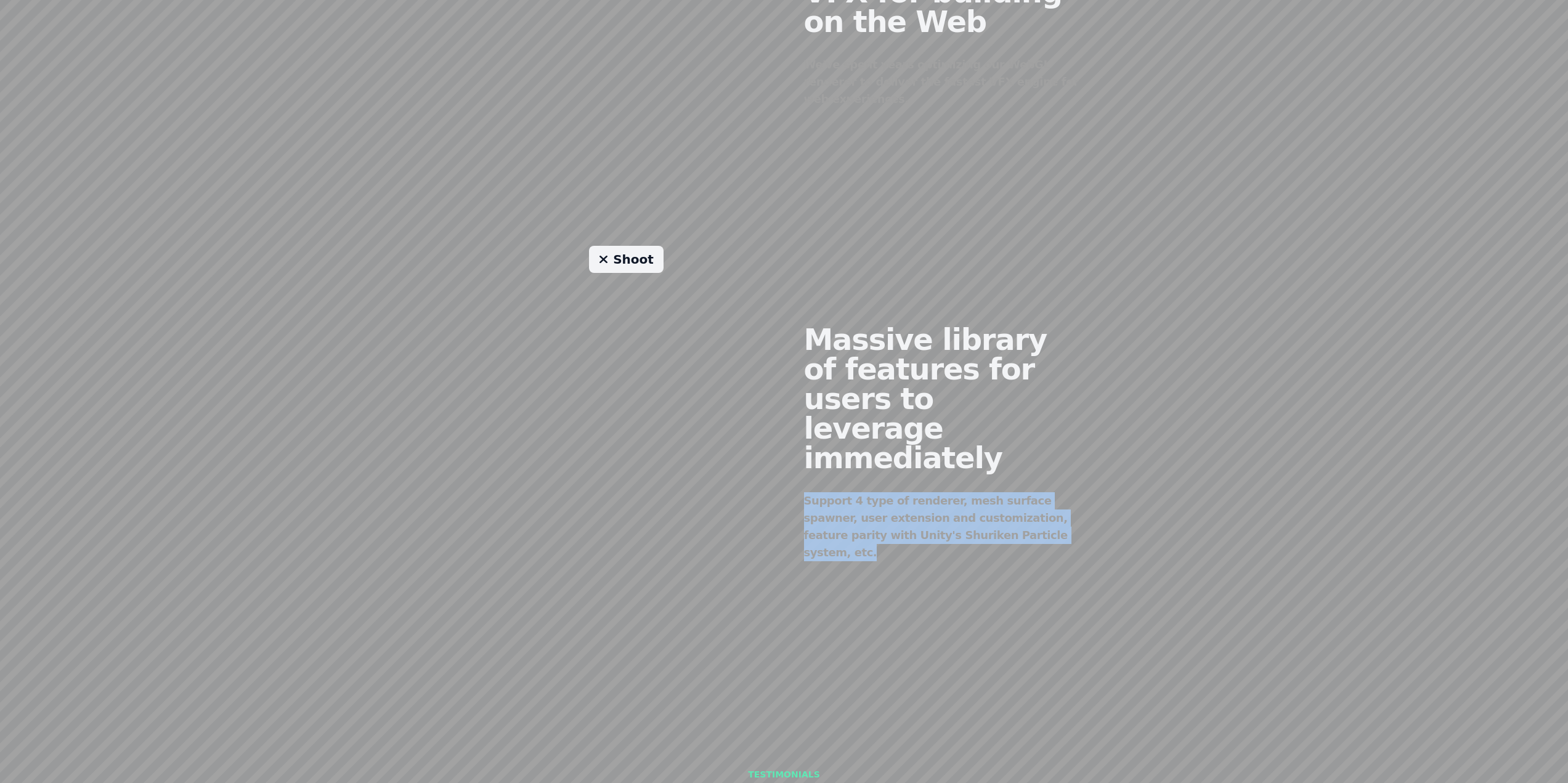
drag, startPoint x: 1182, startPoint y: 495, endPoint x: 1245, endPoint y: 514, distance: 65.8
click at [1182, 495] on div "Shoot Massive library of features for users to leverage immediately Support 4 t…" at bounding box center [784, 433] width 946 height 375
click at [1246, 515] on div "Shoot Massive library of features for users to leverage immediately Support 4 t…" at bounding box center [784, 433] width 946 height 375
drag, startPoint x: 951, startPoint y: 471, endPoint x: 1040, endPoint y: 498, distance: 93.0
click at [1040, 498] on div "Support 4 type of renderer, mesh surface spawner, user extension and customizat…" at bounding box center [942, 527] width 276 height 69
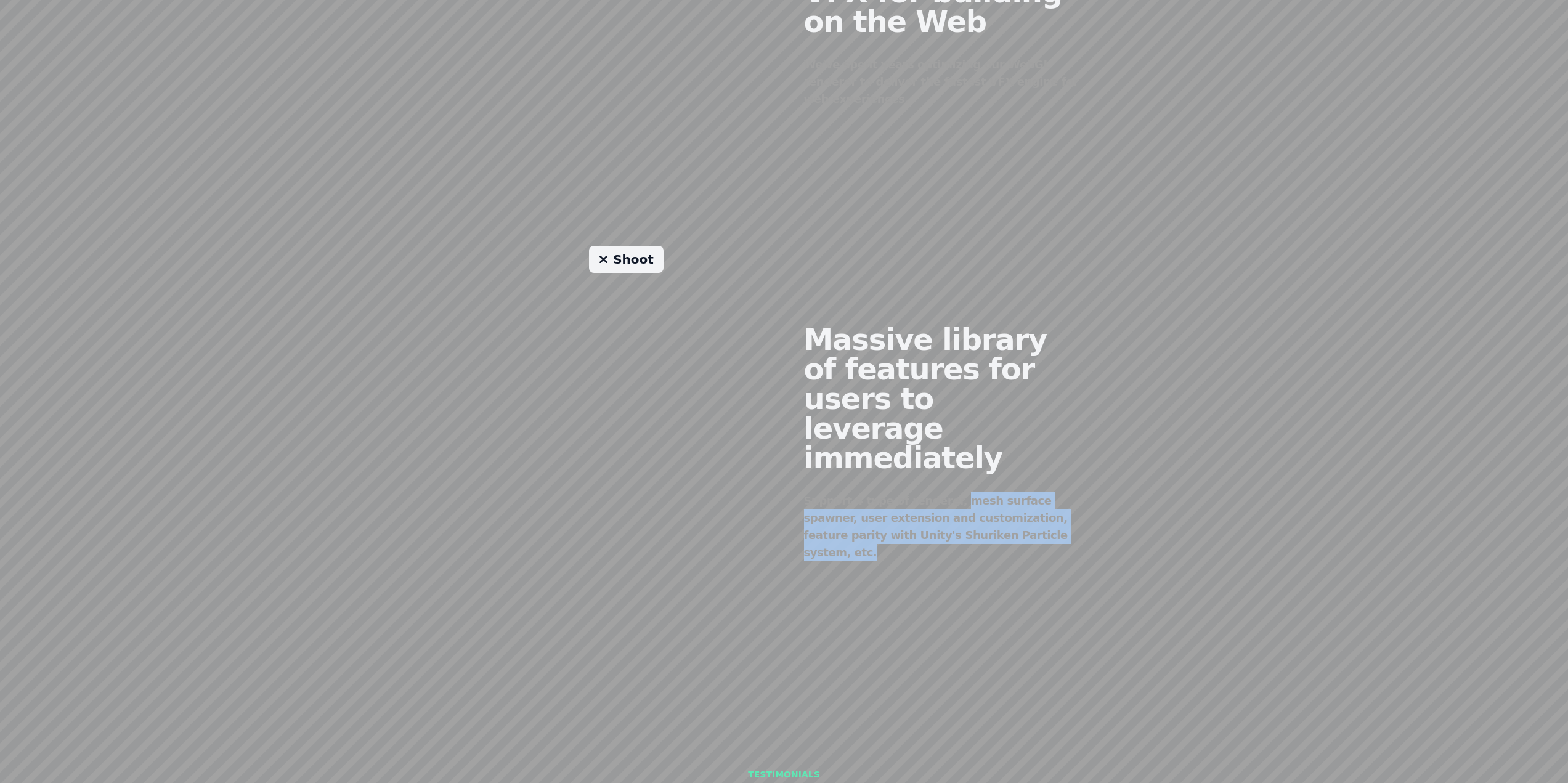
click at [1040, 498] on div "Support 4 type of renderer, mesh surface spawner, user extension and customizat…" at bounding box center [942, 527] width 276 height 69
click at [1061, 503] on div "Support 4 type of renderer, mesh surface spawner, user extension and customizat…" at bounding box center [942, 527] width 276 height 69
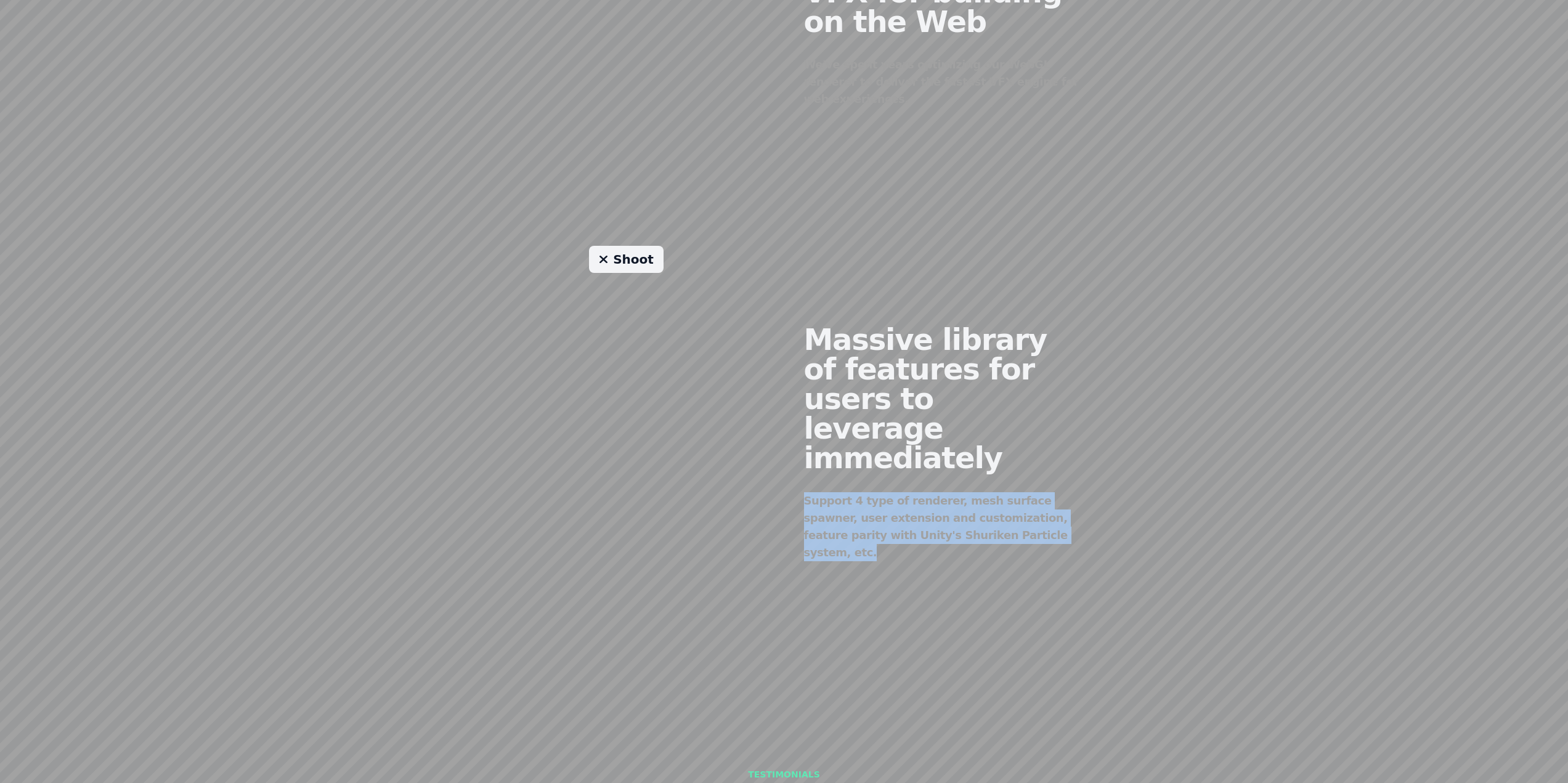
click at [1061, 503] on div "Support 4 type of renderer, mesh surface spawner, user extension and customizat…" at bounding box center [942, 527] width 276 height 69
click at [1080, 512] on div "Massive library of features for users to leverage immediately Support 4 type of…" at bounding box center [942, 433] width 315 height 375
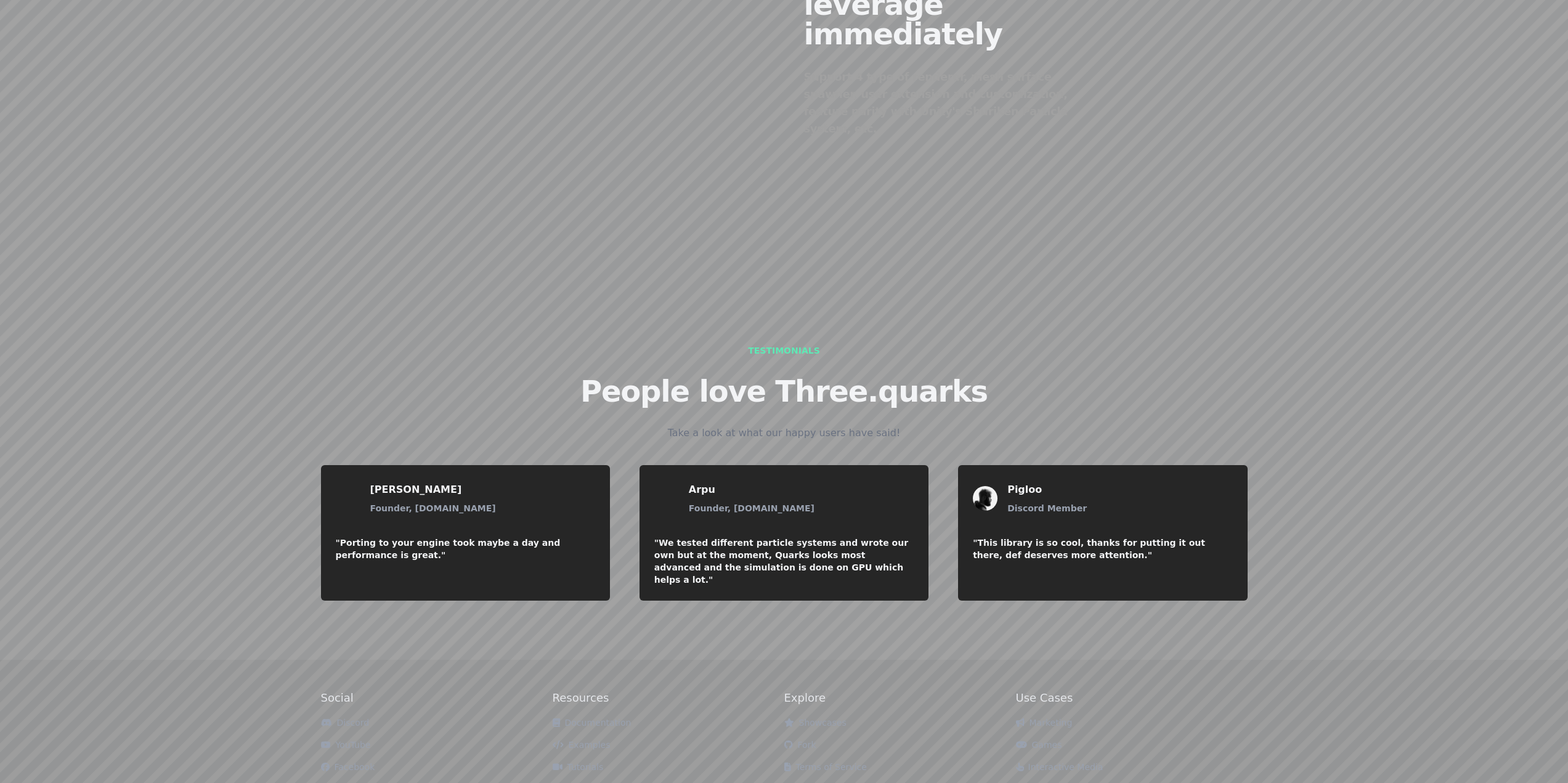
scroll to position [1102, 0]
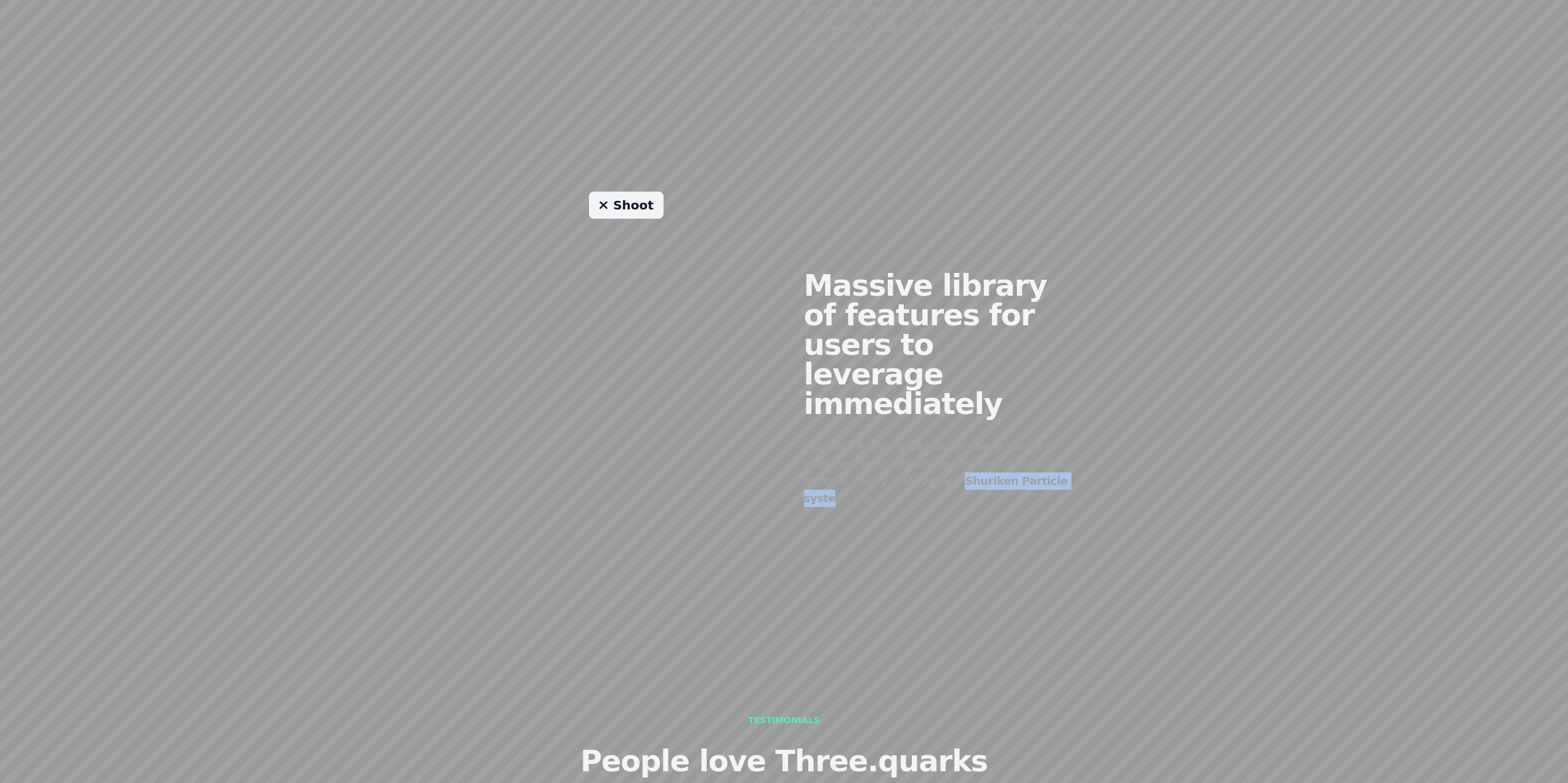
drag, startPoint x: 871, startPoint y: 452, endPoint x: 991, endPoint y: 454, distance: 120.0
click at [990, 454] on div "Support 4 type of renderer, mesh surface spawner, user extension and customizat…" at bounding box center [942, 473] width 276 height 69
click at [991, 454] on div "Support 4 type of renderer, mesh surface spawner, user extension and customizat…" at bounding box center [942, 473] width 276 height 69
drag, startPoint x: 991, startPoint y: 454, endPoint x: 1005, endPoint y: 456, distance: 14.1
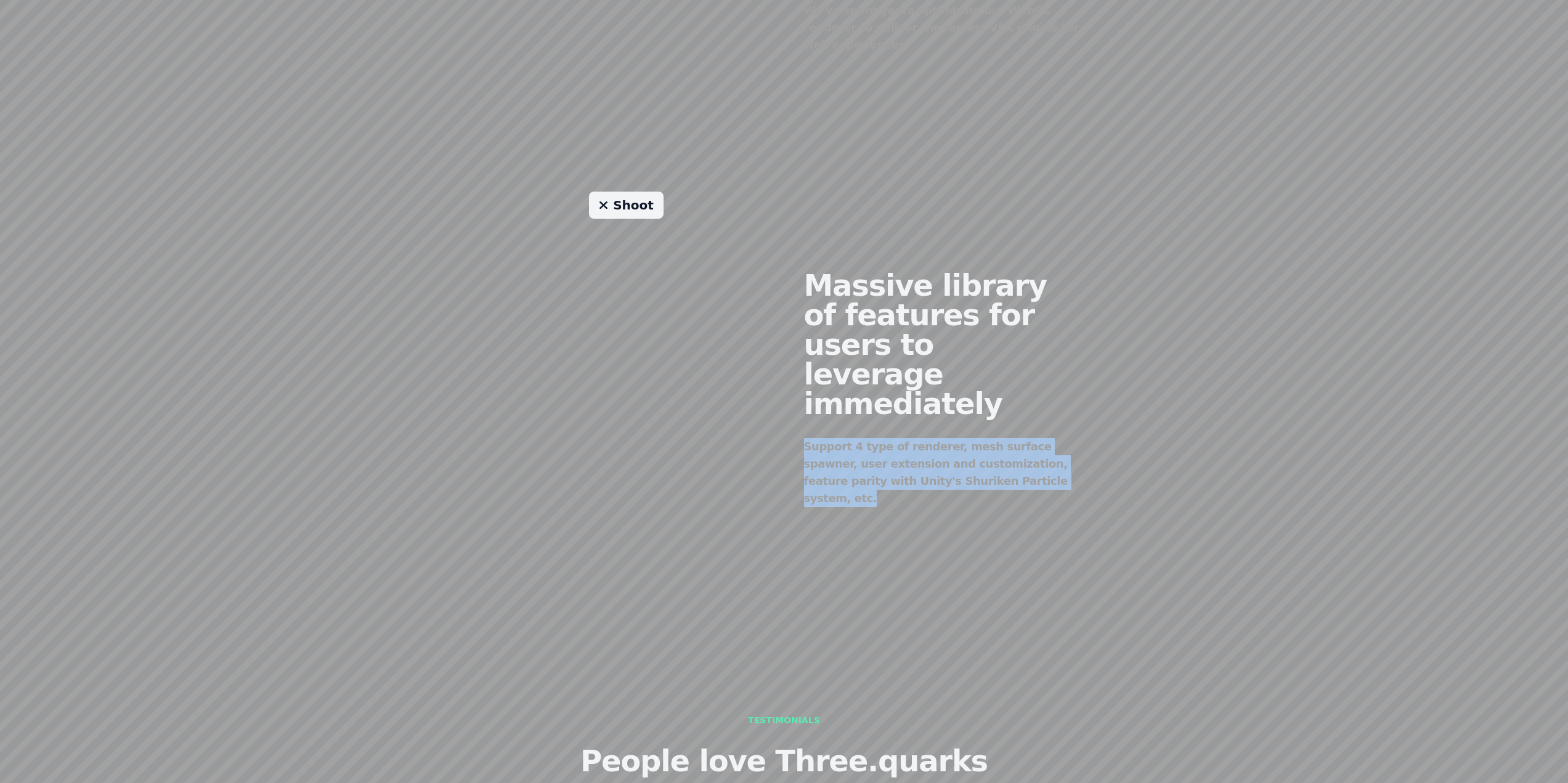
click at [991, 455] on div "Support 4 type of renderer, mesh surface spawner, user extension and customizat…" at bounding box center [942, 473] width 276 height 69
click at [1017, 456] on div "Support 4 type of renderer, mesh surface spawner, user extension and customizat…" at bounding box center [942, 473] width 276 height 69
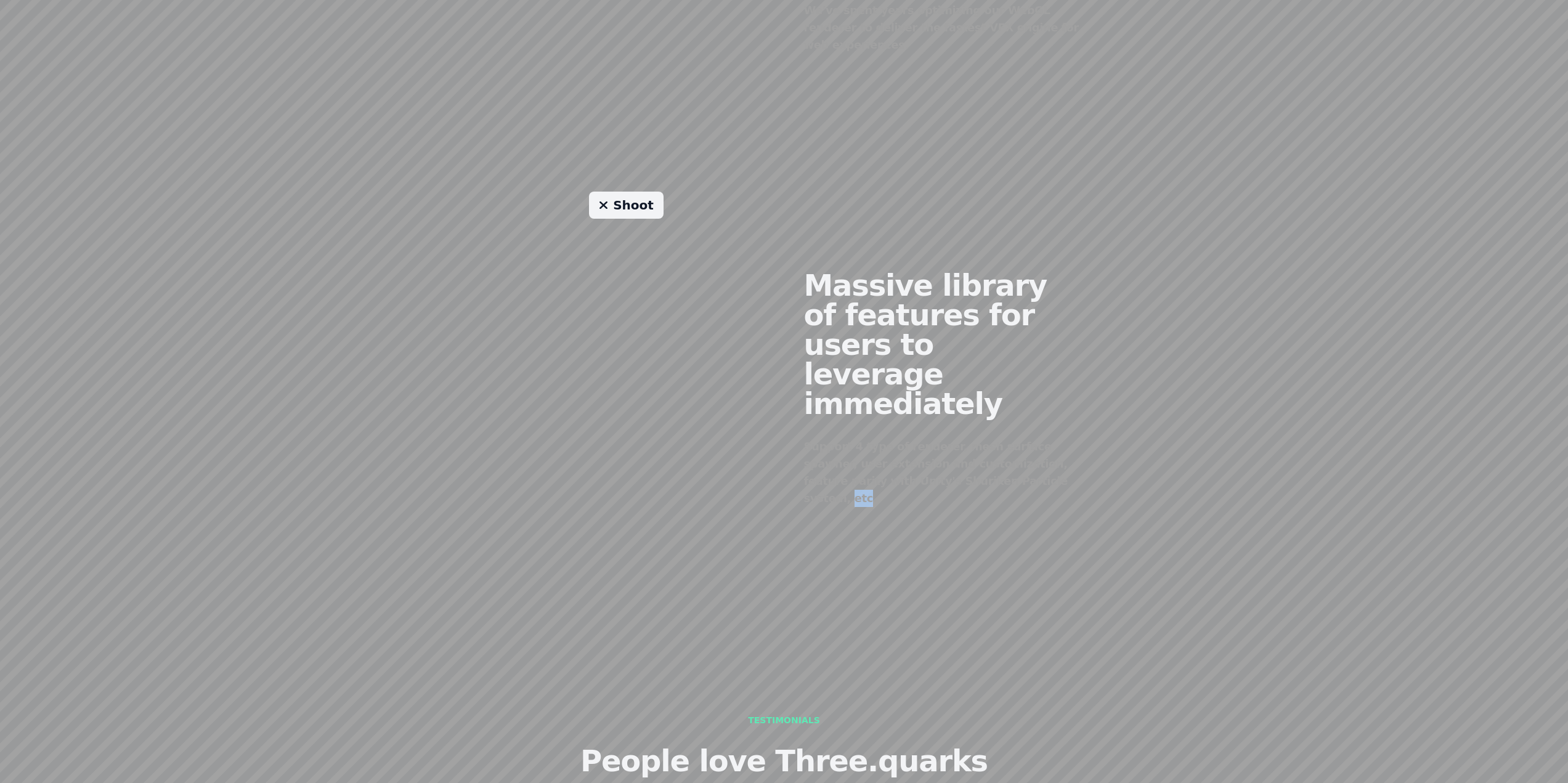
click at [1017, 456] on div "Support 4 type of renderer, mesh surface spawner, user extension and customizat…" at bounding box center [942, 473] width 276 height 69
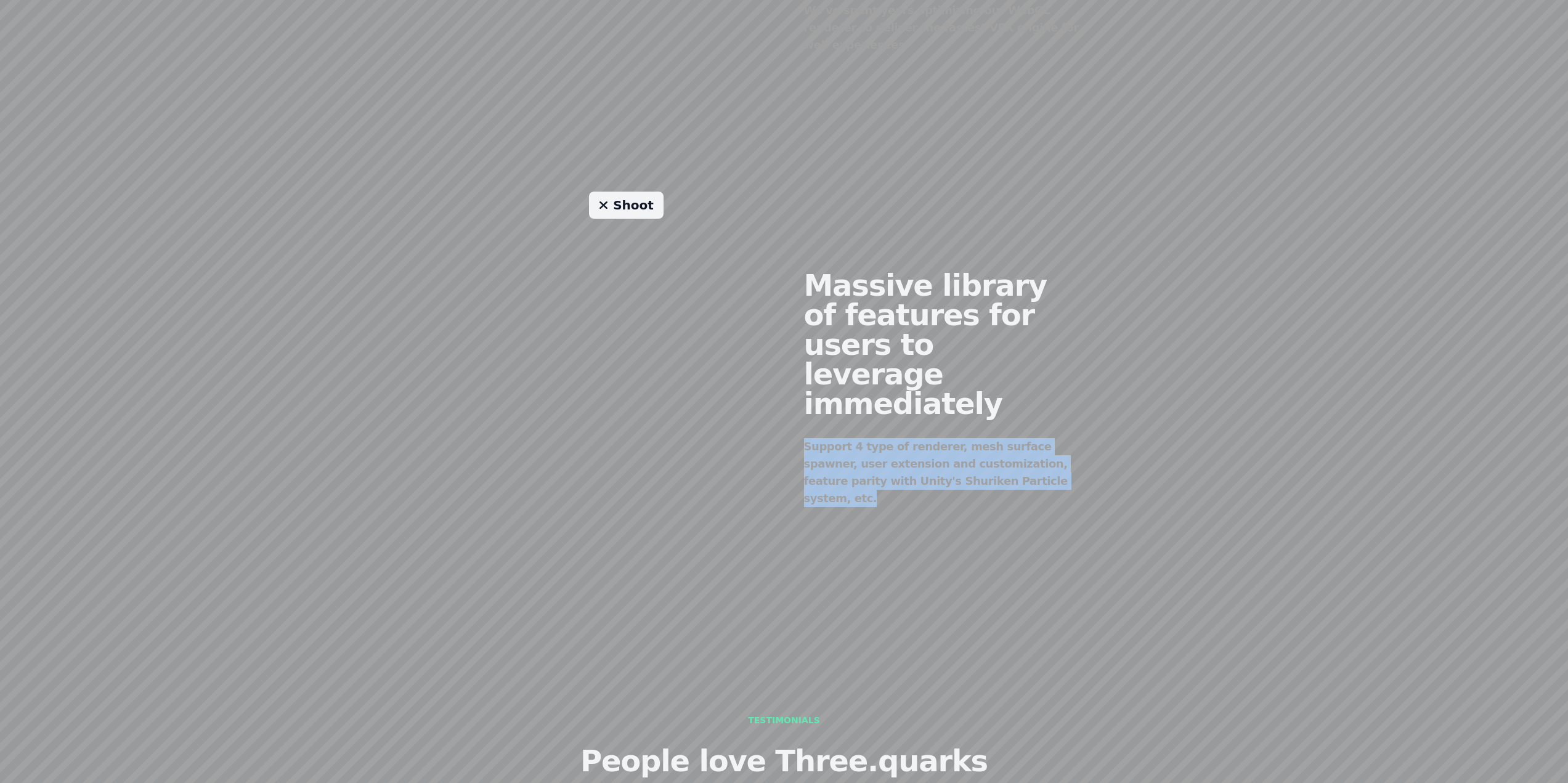
click at [1017, 456] on div "Support 4 type of renderer, mesh surface spawner, user extension and customizat…" at bounding box center [942, 473] width 276 height 69
click at [1056, 458] on div "Support 4 type of renderer, mesh surface spawner, user extension and customizat…" at bounding box center [942, 473] width 276 height 69
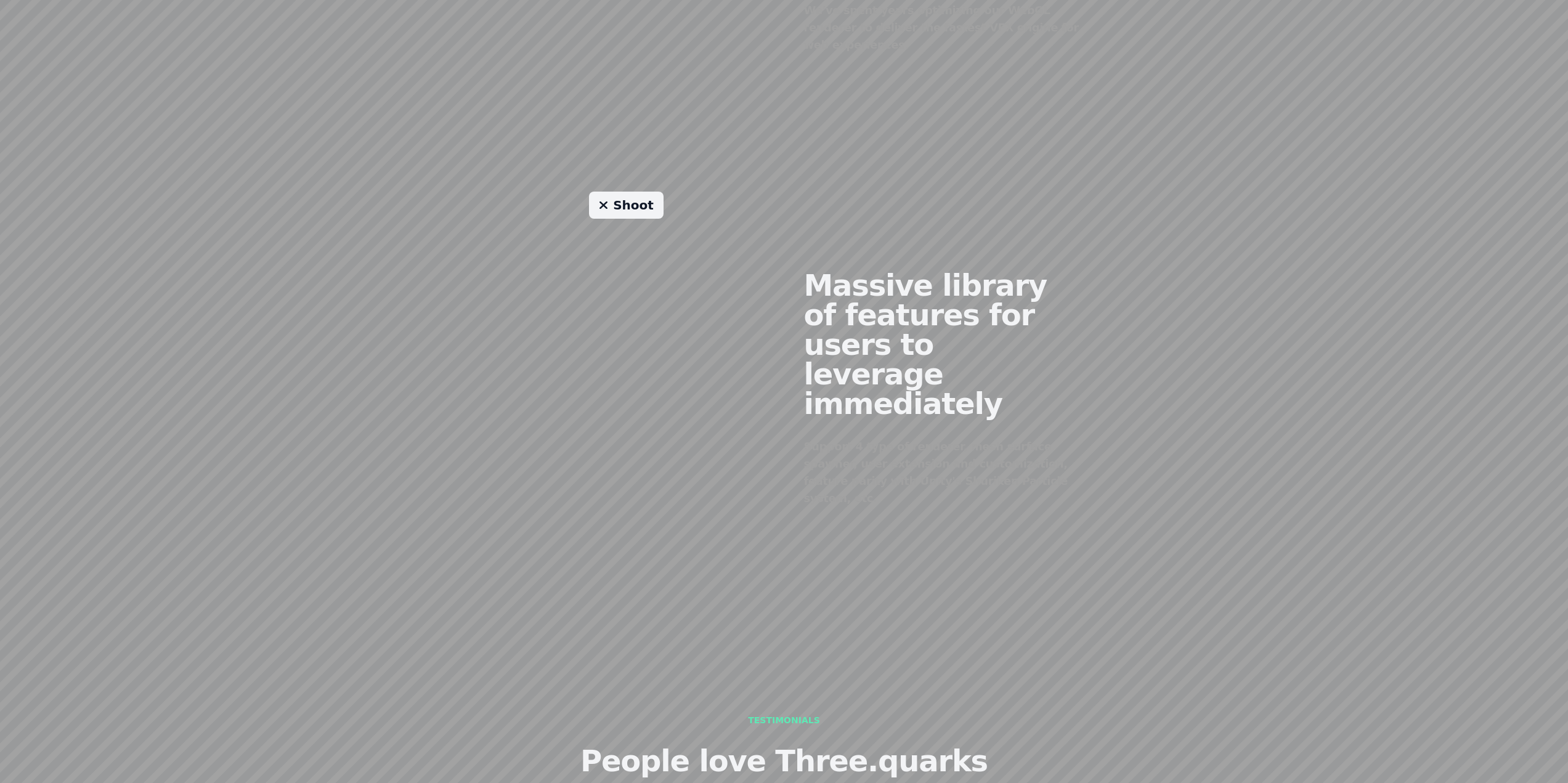
click at [1056, 458] on div "Support 4 type of renderer, mesh surface spawner, user extension and customizat…" at bounding box center [942, 473] width 276 height 69
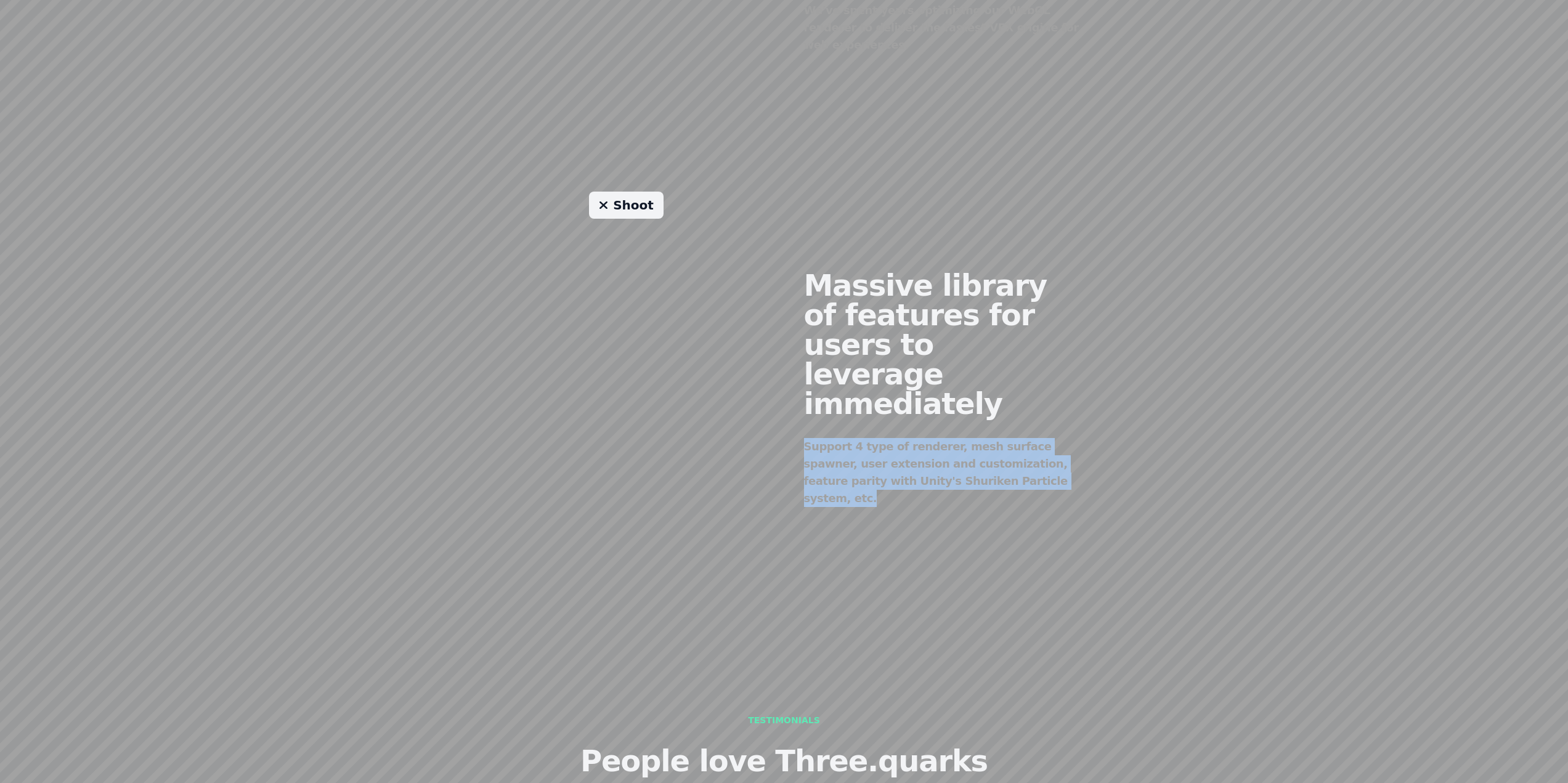
click at [1056, 458] on div "Support 4 type of renderer, mesh surface spawner, user extension and customizat…" at bounding box center [942, 473] width 276 height 69
click at [1084, 458] on div "Massive library of features for users to leverage immediately Support 4 type of…" at bounding box center [942, 379] width 315 height 375
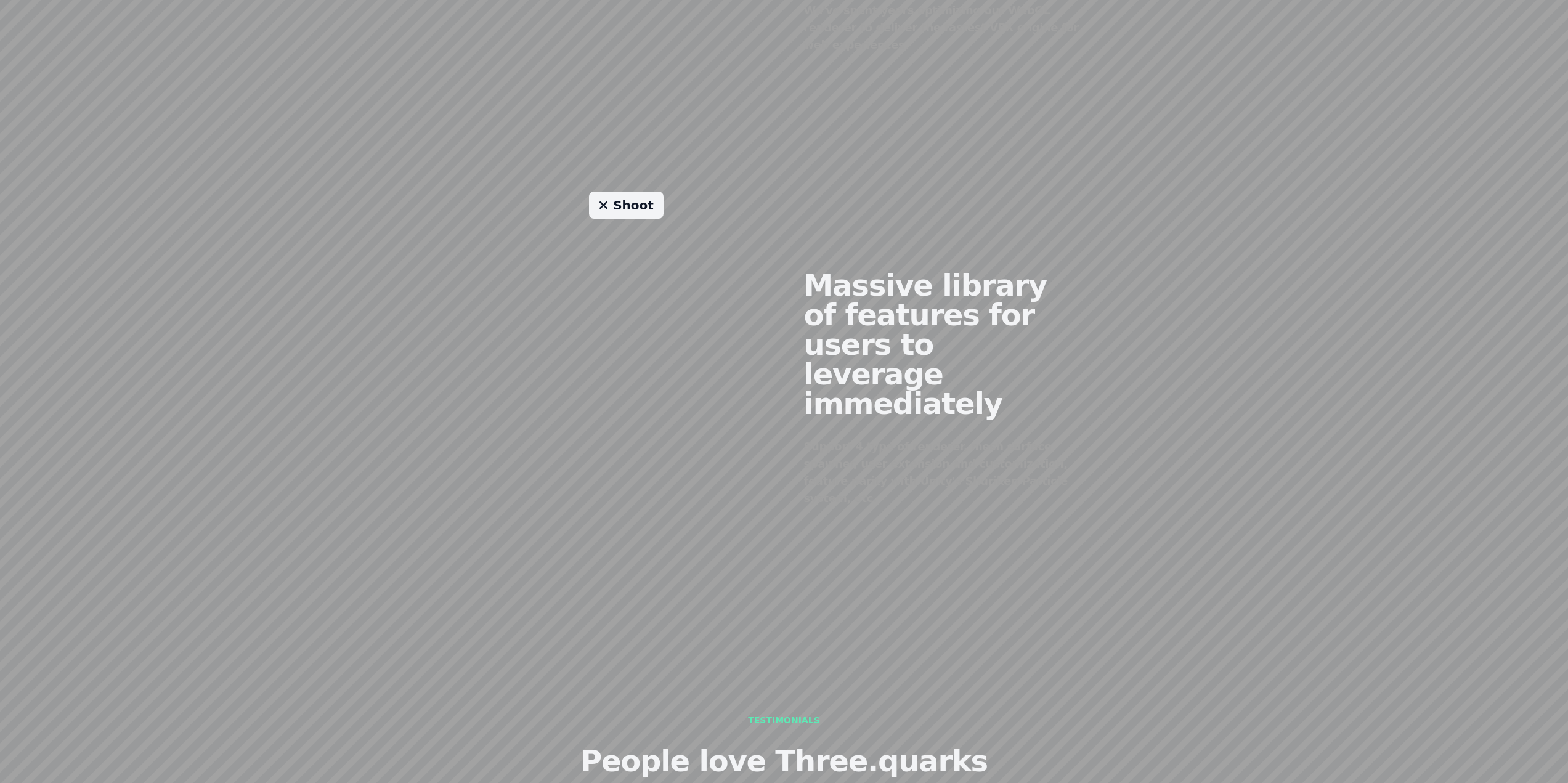
click at [1084, 458] on div "Massive library of features for users to leverage immediately Support 4 type of…" at bounding box center [942, 379] width 315 height 375
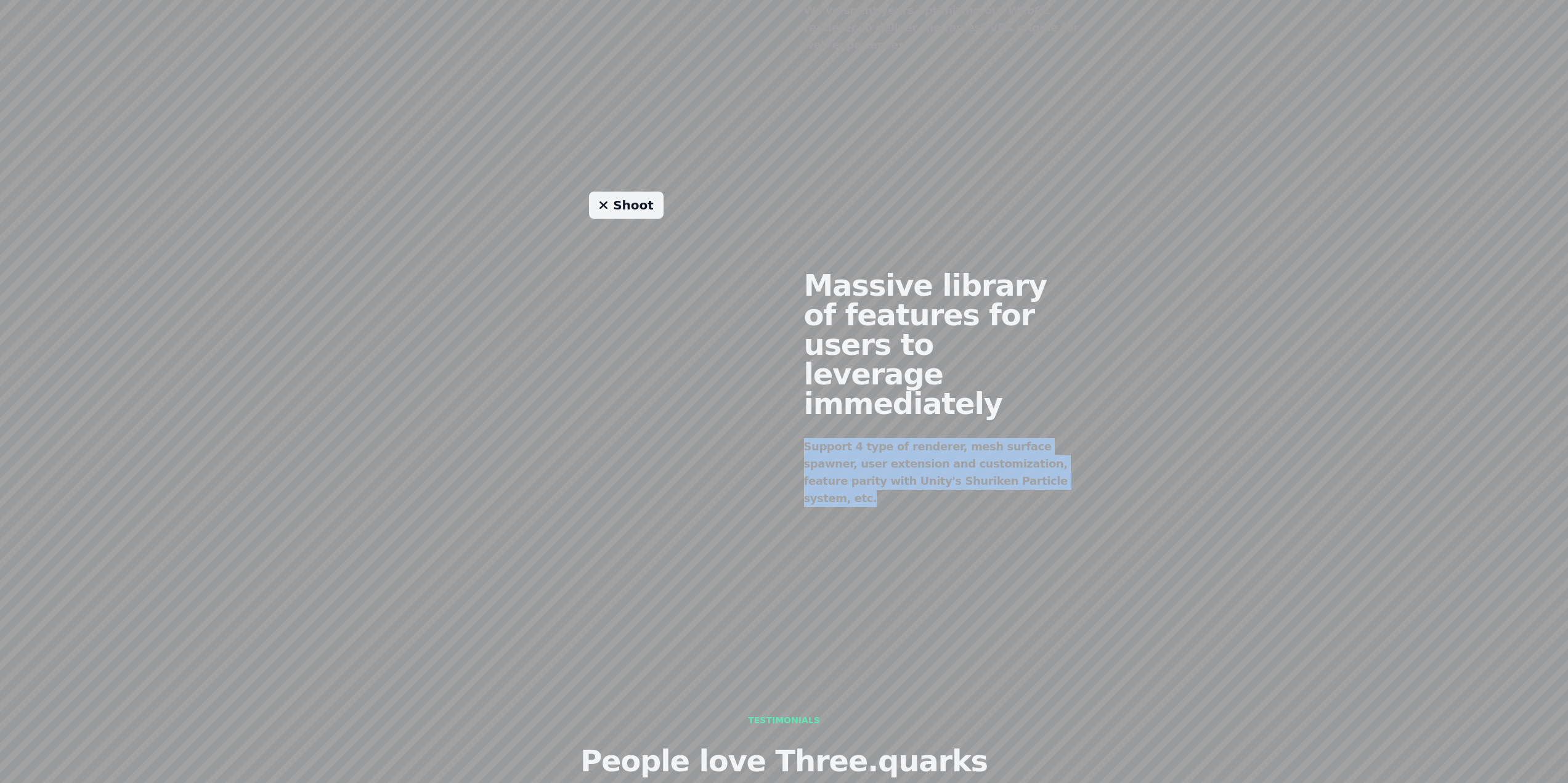
click at [1084, 458] on div "Massive library of features for users to leverage immediately Support 4 type of…" at bounding box center [942, 379] width 315 height 375
click at [1135, 460] on div "Shoot Massive library of features for users to leverage immediately Support 4 t…" at bounding box center [784, 379] width 946 height 375
click at [1158, 478] on div "Shoot Massive library of features for users to leverage immediately Support 4 t…" at bounding box center [784, 379] width 946 height 375
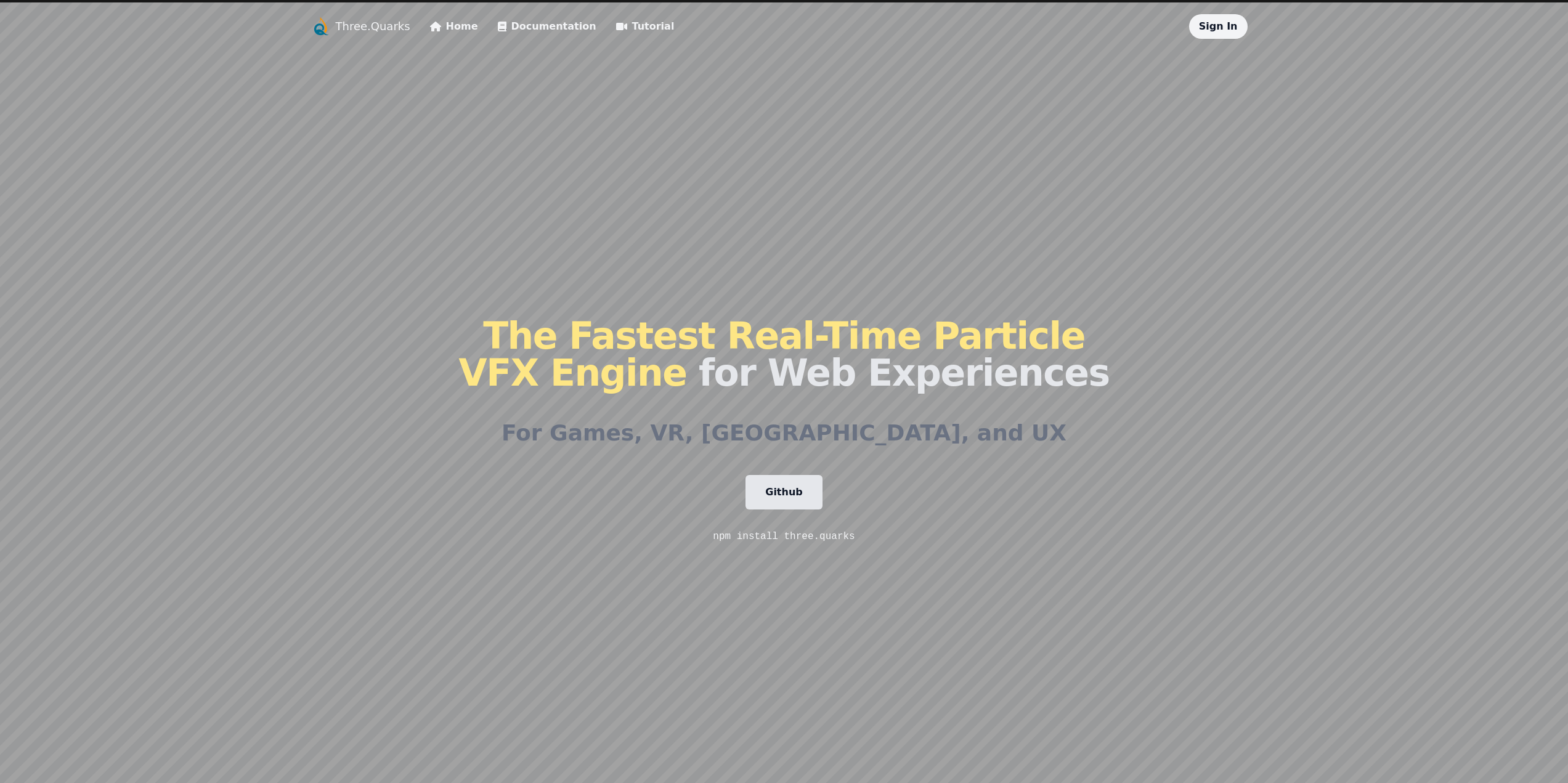
scroll to position [0, 0]
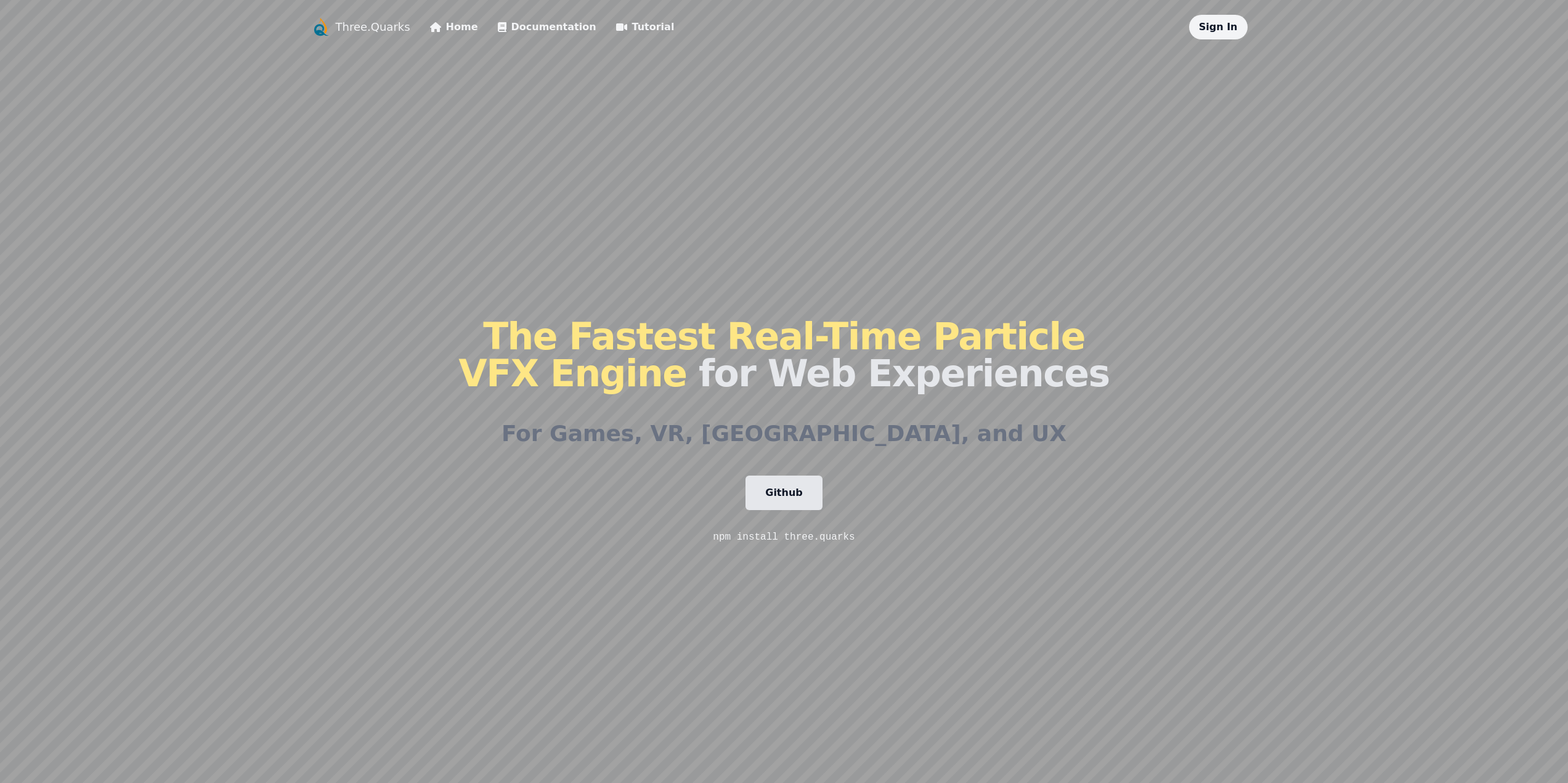
click at [572, 30] on link "Documentation" at bounding box center [547, 27] width 98 height 15
